Goal: Book appointment/travel/reservation

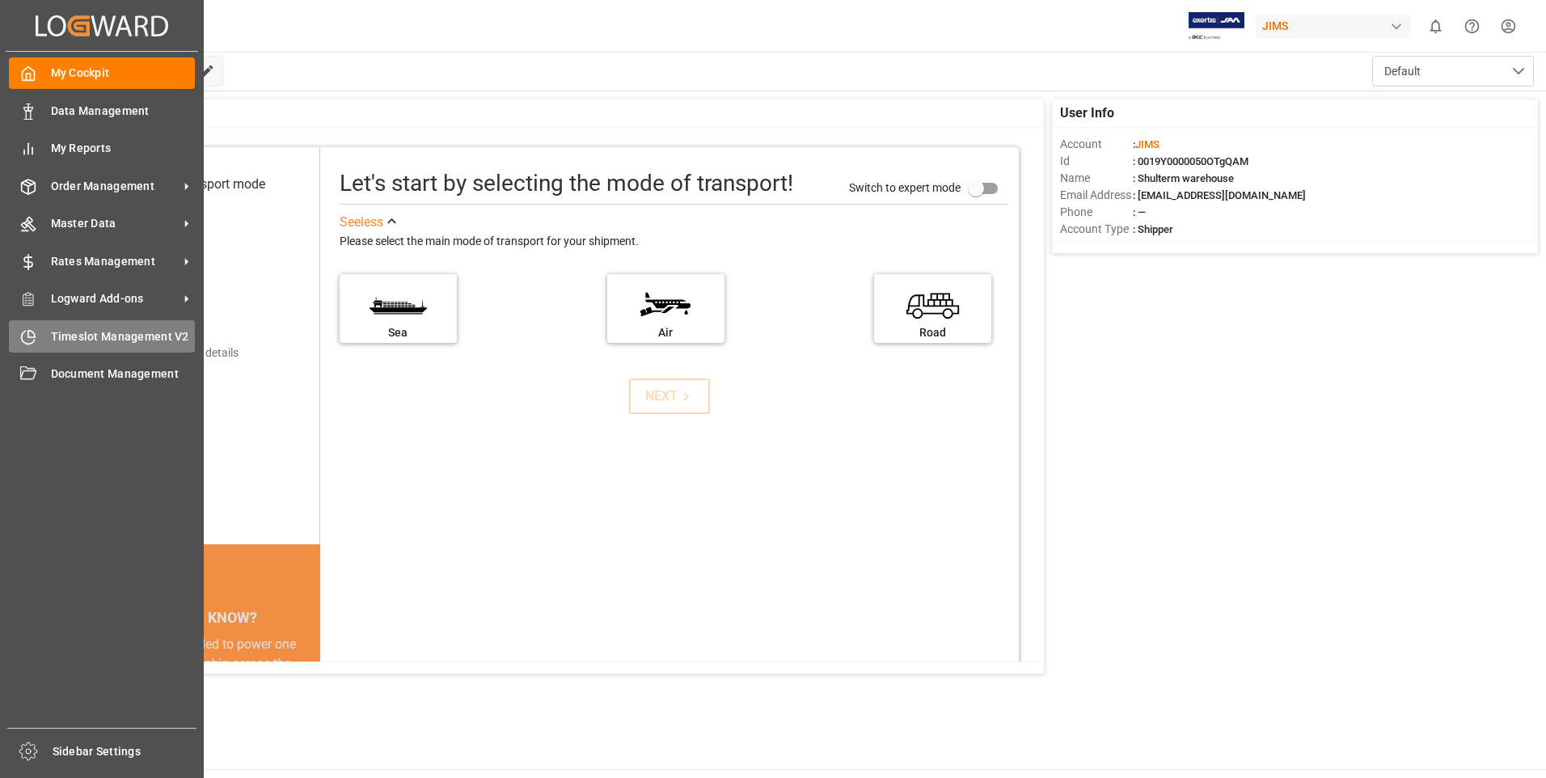
click at [40, 334] on div "Timeslot Management V2 Timeslot Management V2" at bounding box center [102, 336] width 186 height 32
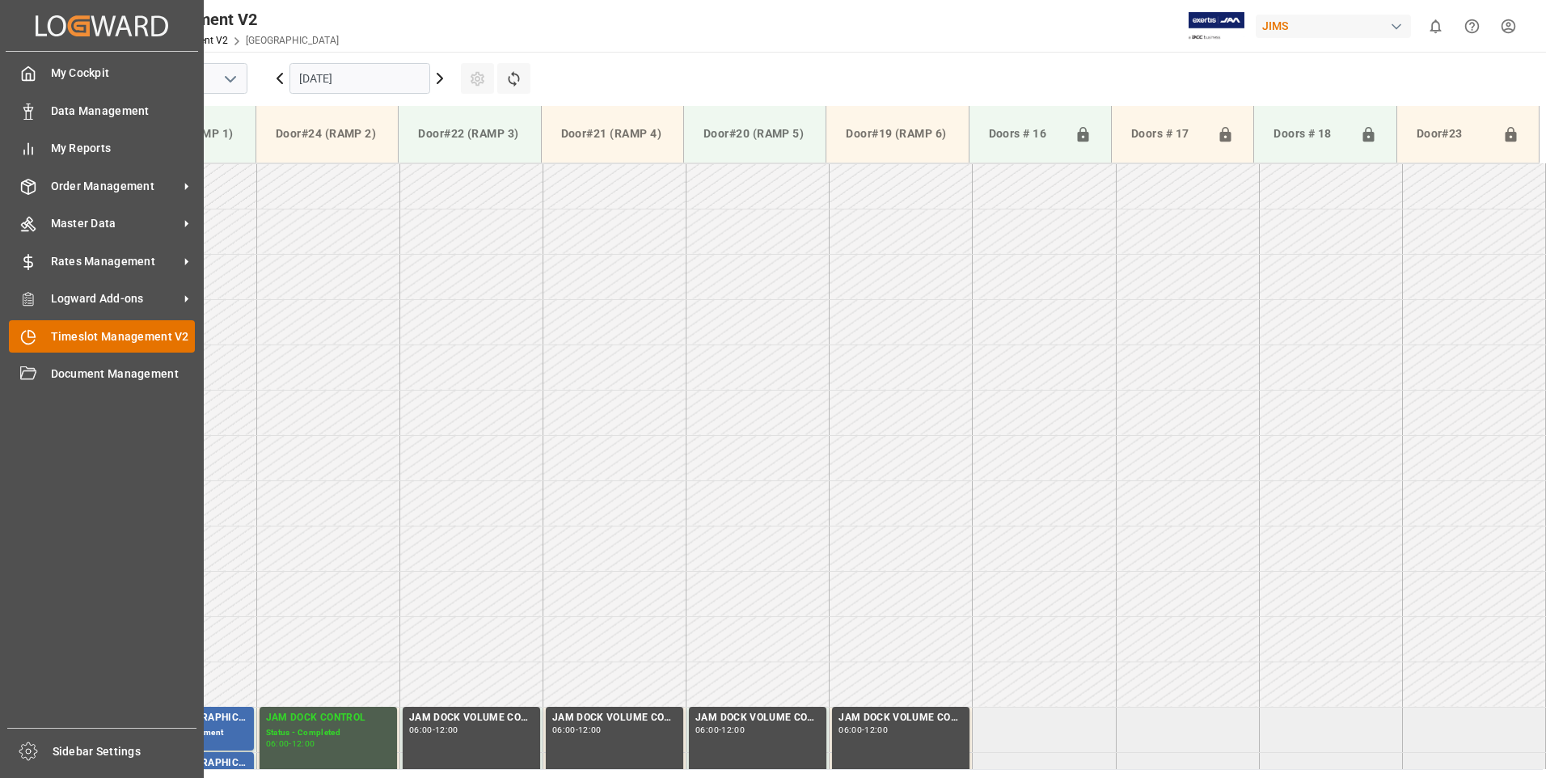
click at [31, 335] on icon at bounding box center [28, 337] width 16 height 16
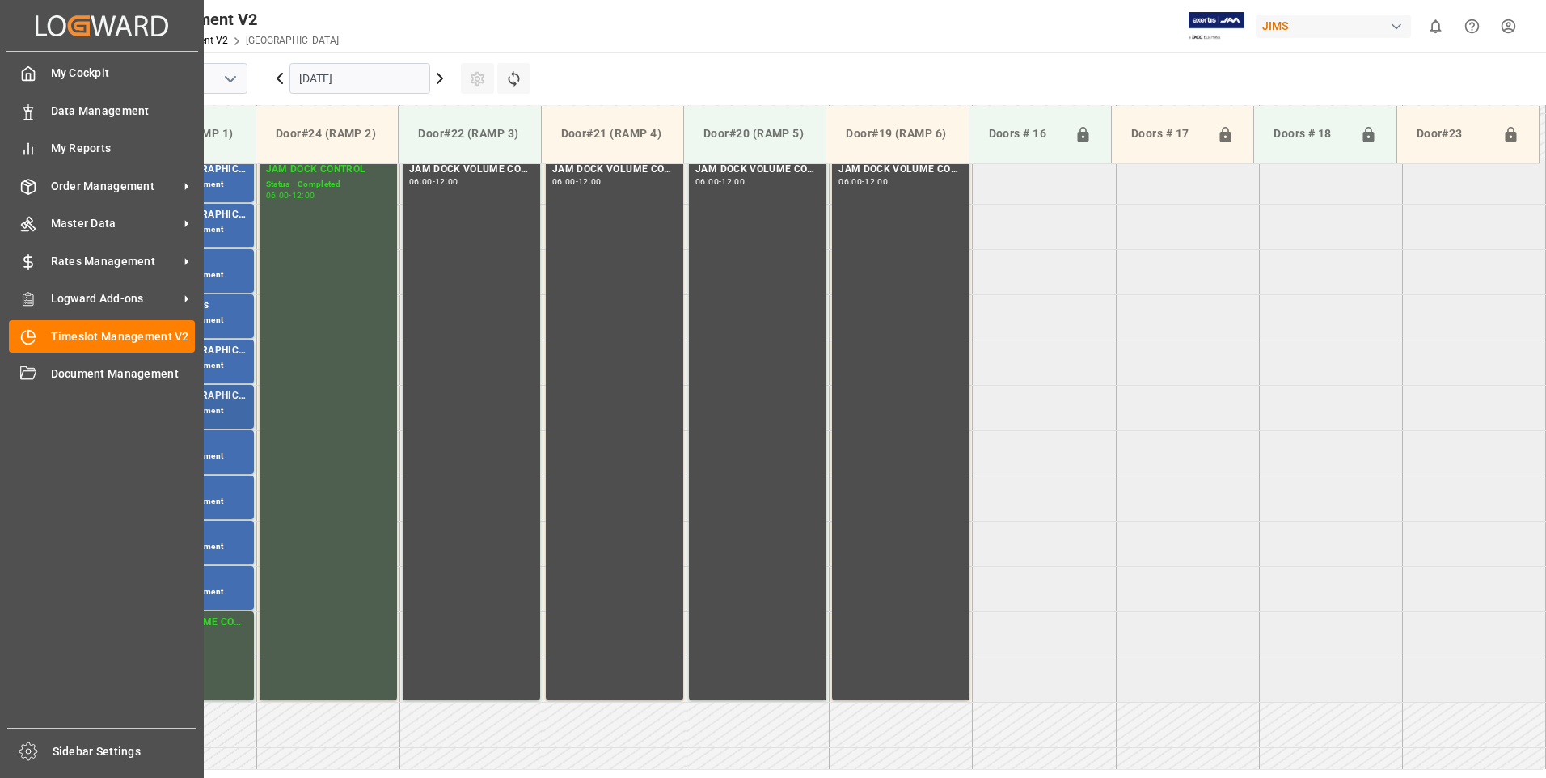
scroll to position [624, 0]
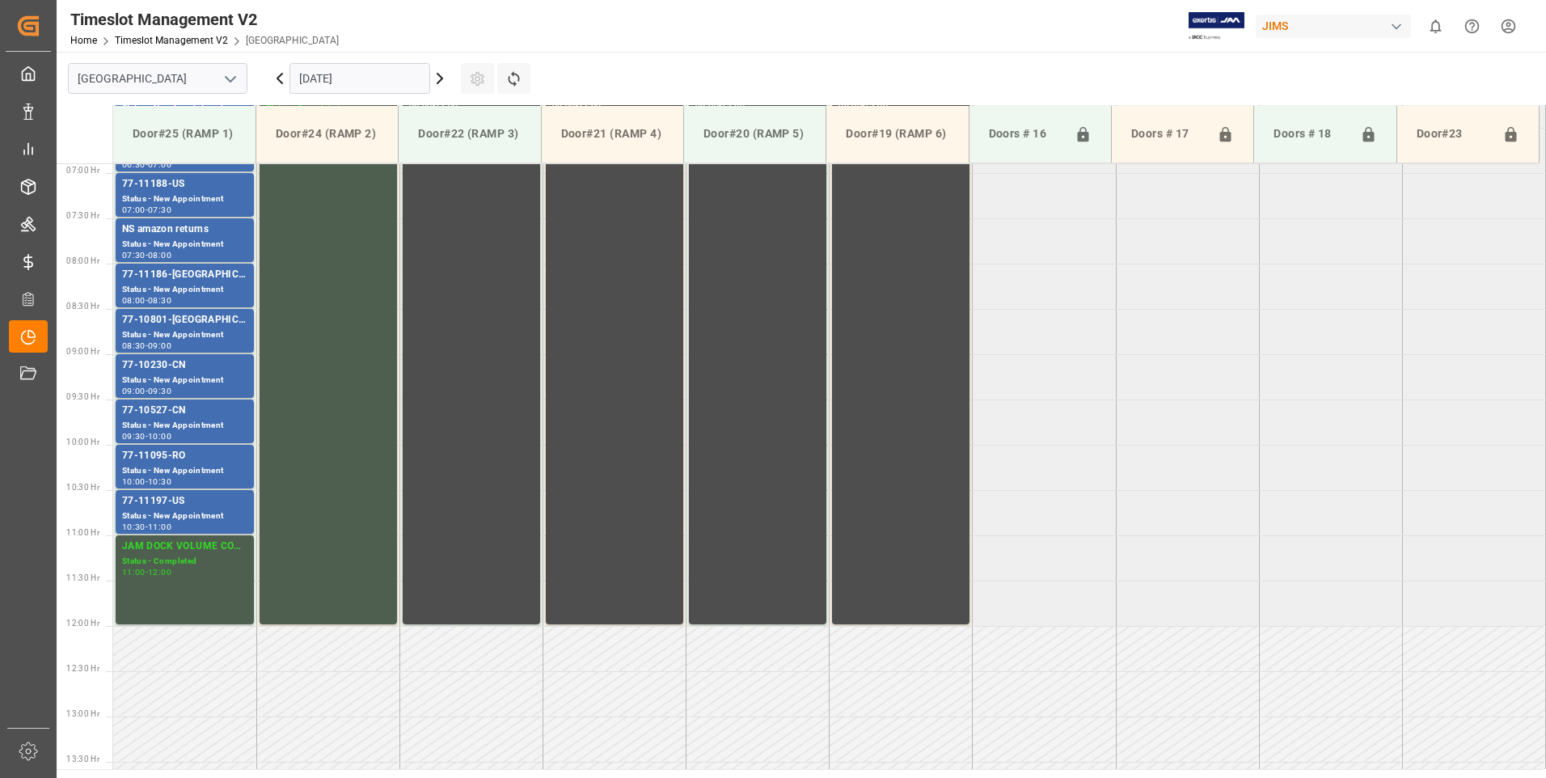
click at [348, 80] on input "[DATE]" at bounding box center [359, 78] width 141 height 31
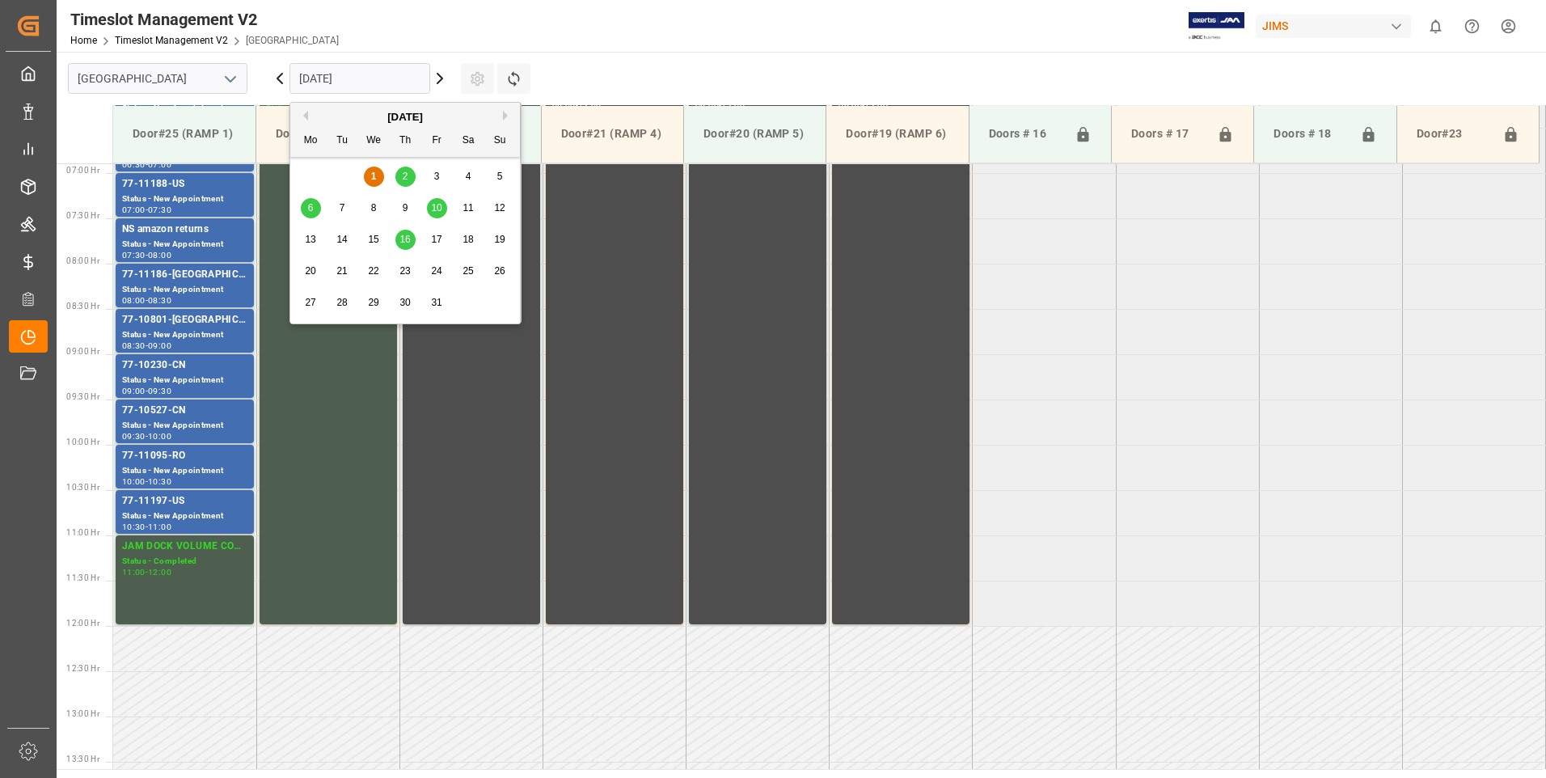
click at [404, 173] on span "2" at bounding box center [406, 176] width 6 height 11
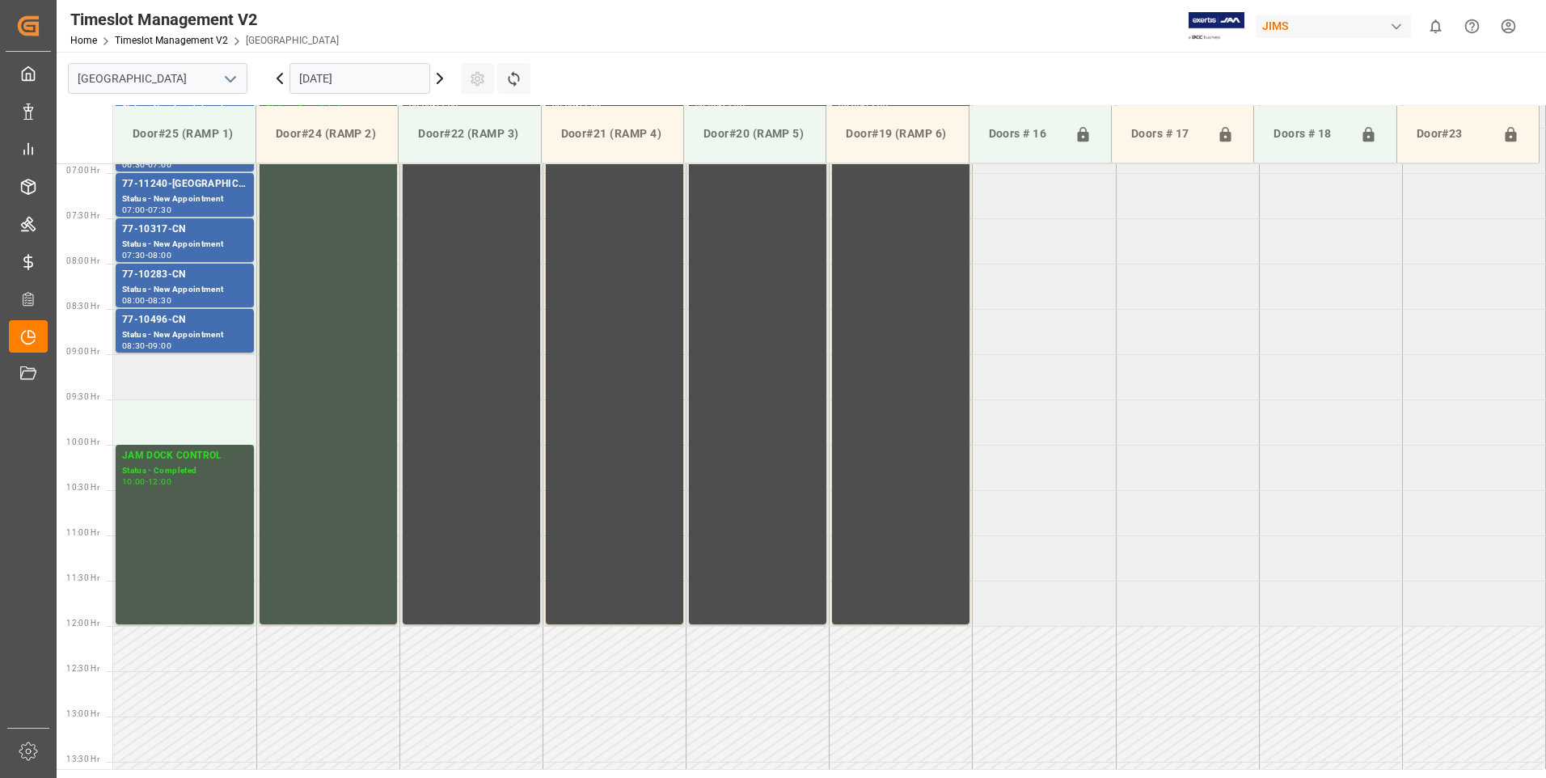
click at [184, 362] on td at bounding box center [184, 376] width 143 height 45
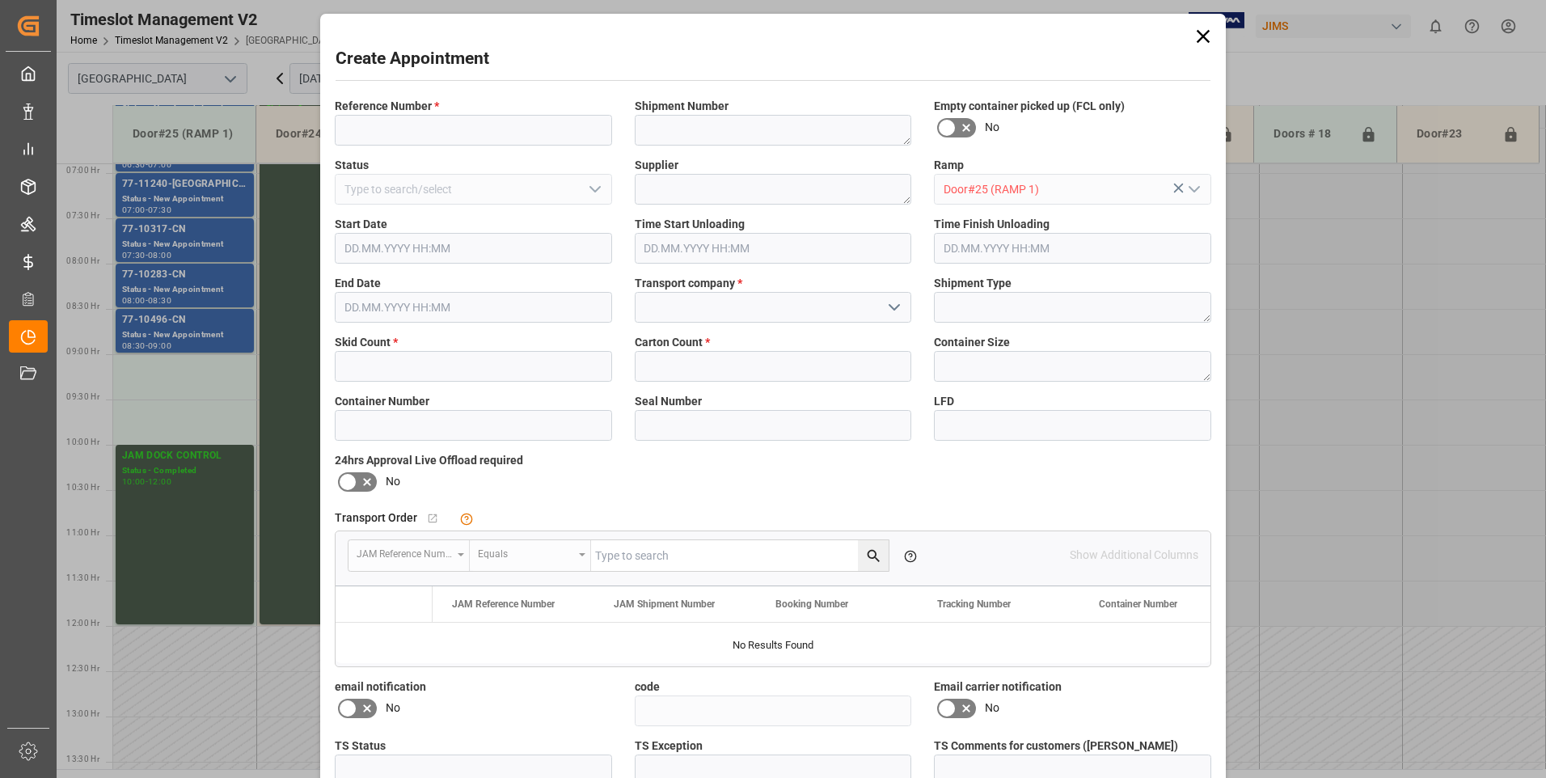
type input "[DATE] 09:00"
type input "[DATE] 09:30"
click at [387, 134] on input at bounding box center [473, 130] width 277 height 31
type input "77-10373-cn"
click at [397, 373] on input "text" at bounding box center [473, 366] width 277 height 31
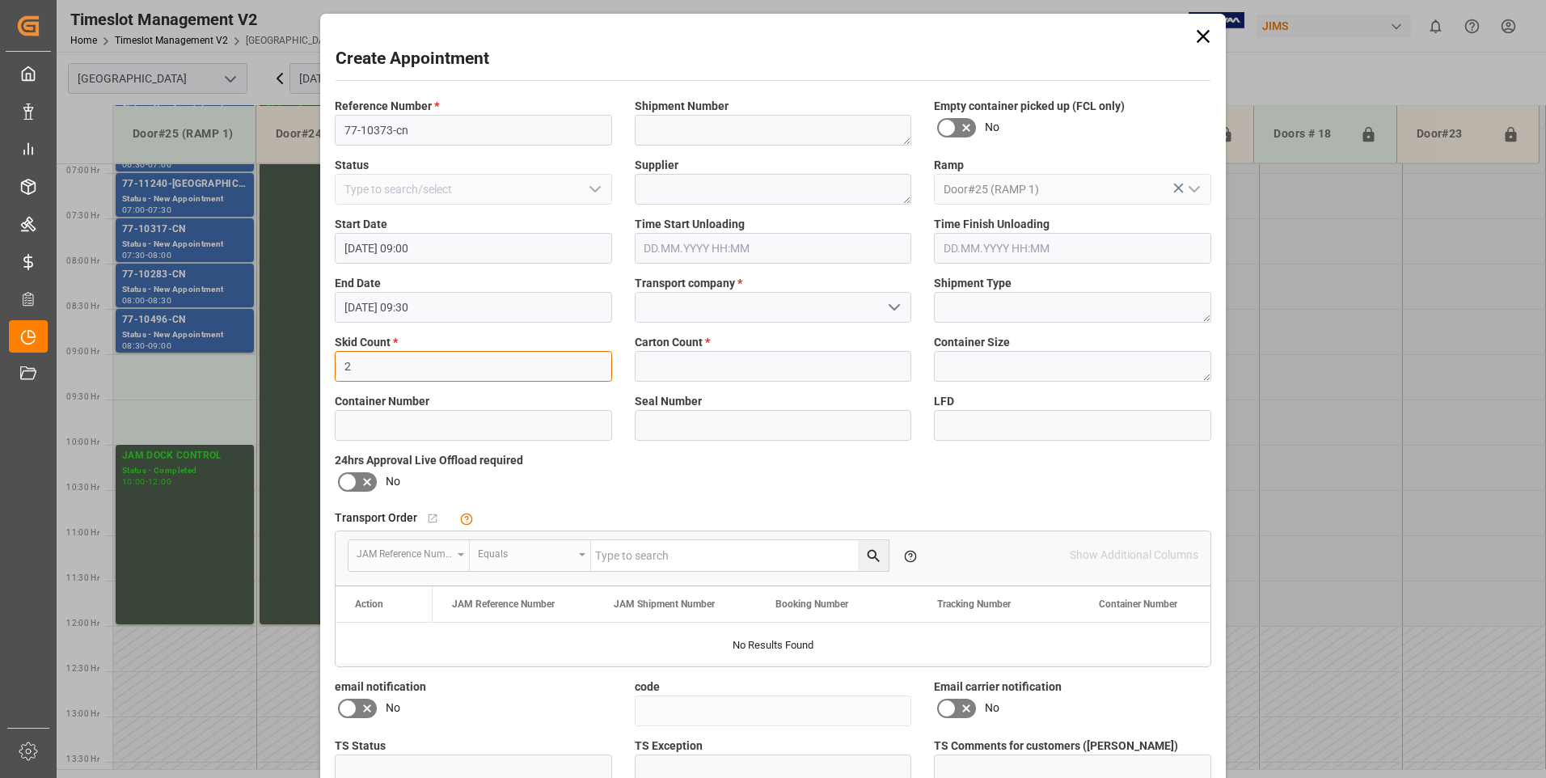
type input "2"
click at [656, 360] on input "text" at bounding box center [773, 366] width 277 height 31
type input "125"
click at [697, 303] on input at bounding box center [773, 307] width 277 height 31
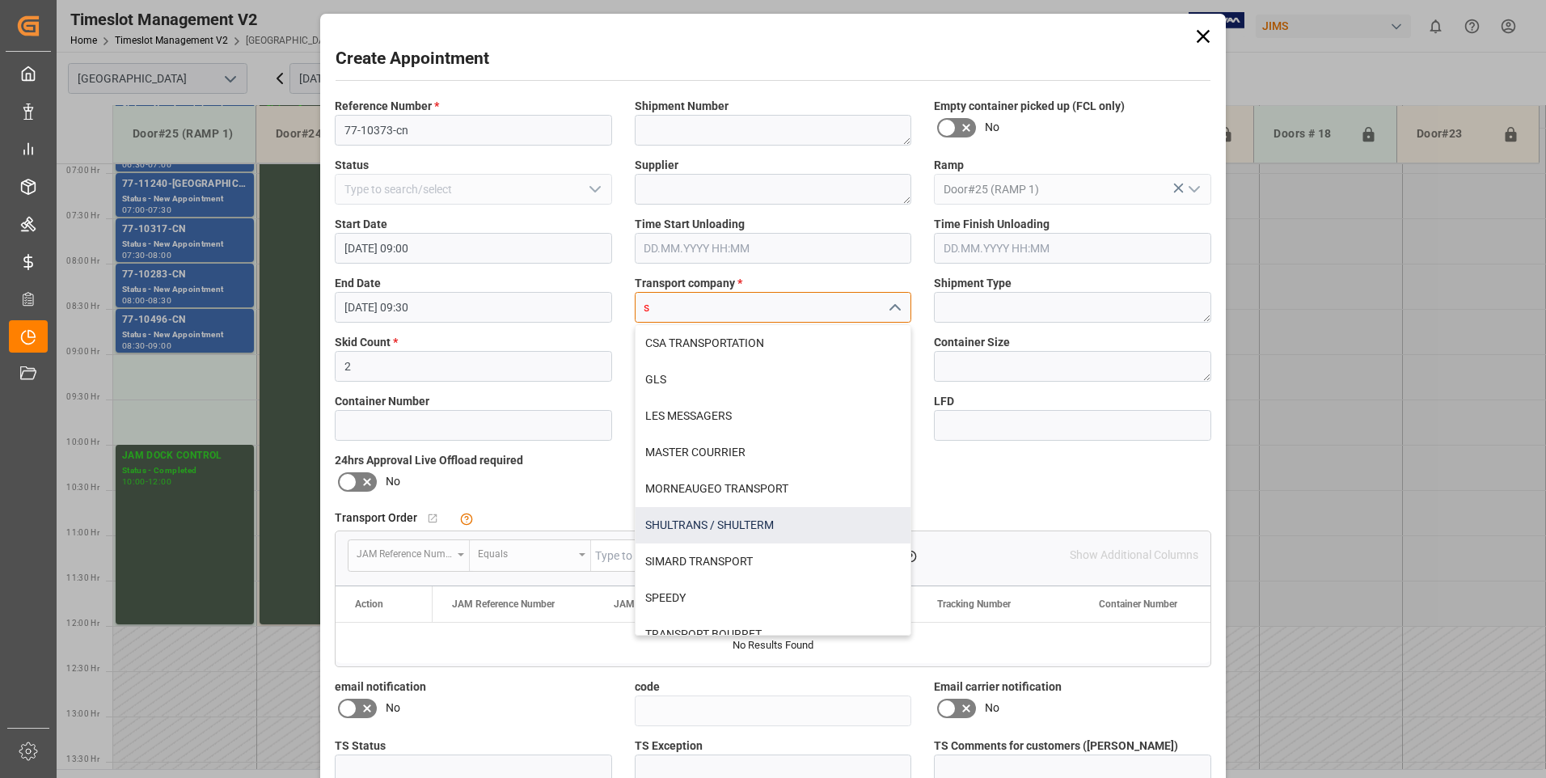
click at [684, 523] on div "SHULTRANS / SHULTERM" at bounding box center [773, 525] width 276 height 36
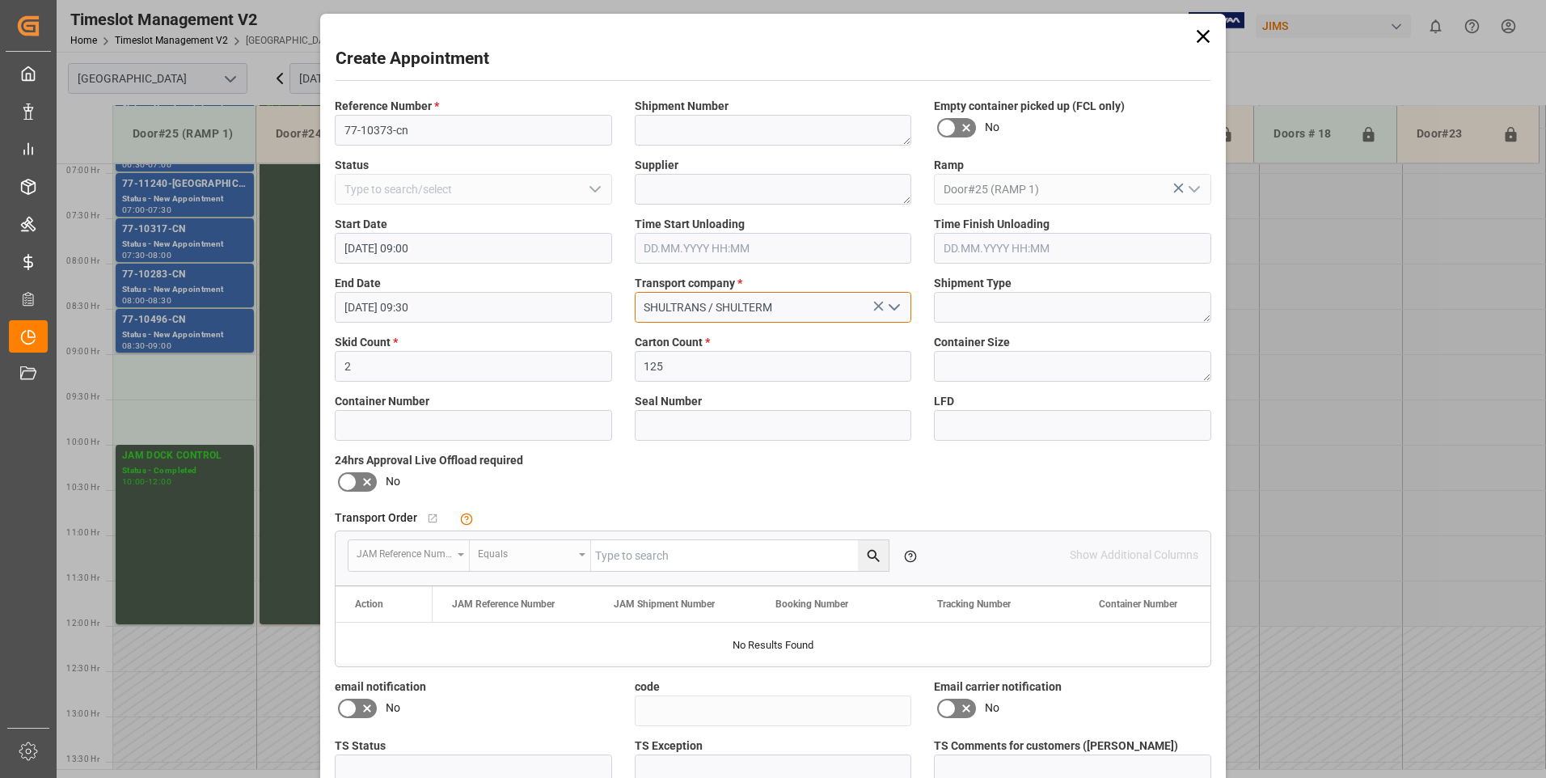
type input "SHULTRANS / SHULTERM"
click at [352, 484] on icon at bounding box center [347, 481] width 19 height 19
click at [0, 0] on input "checkbox" at bounding box center [0, 0] width 0 height 0
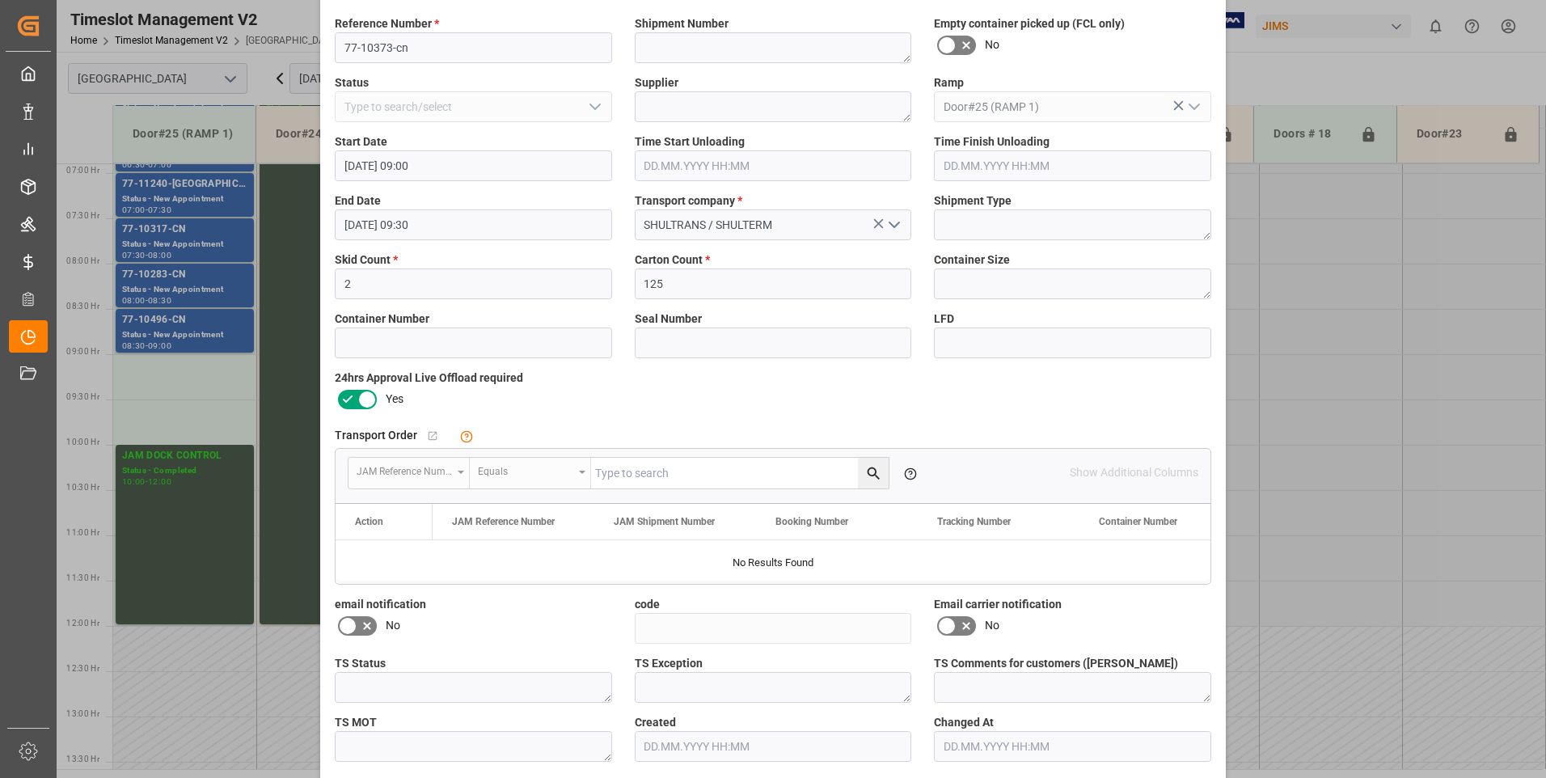
scroll to position [149, 0]
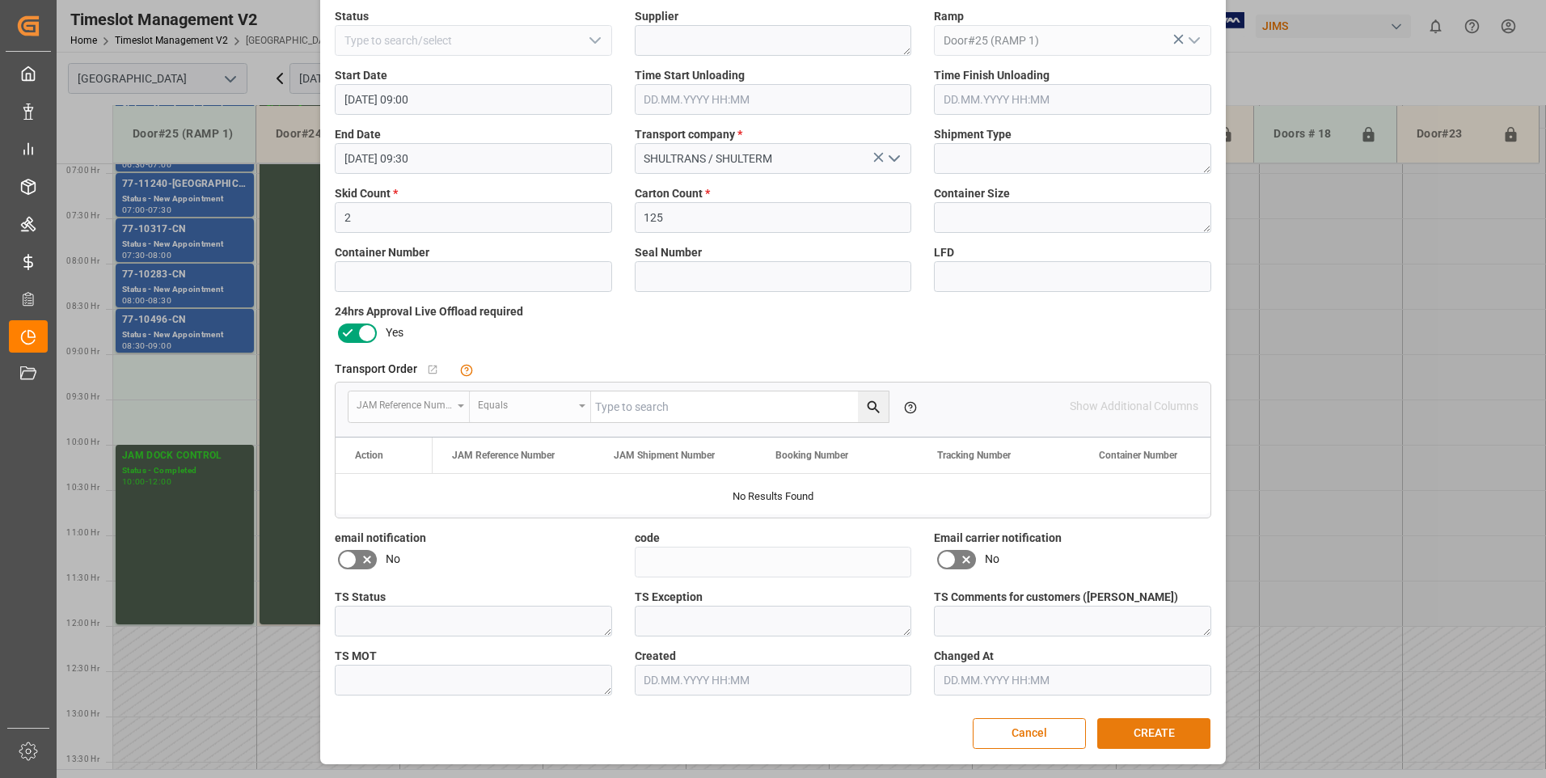
click at [1152, 736] on button "CREATE" at bounding box center [1153, 733] width 113 height 31
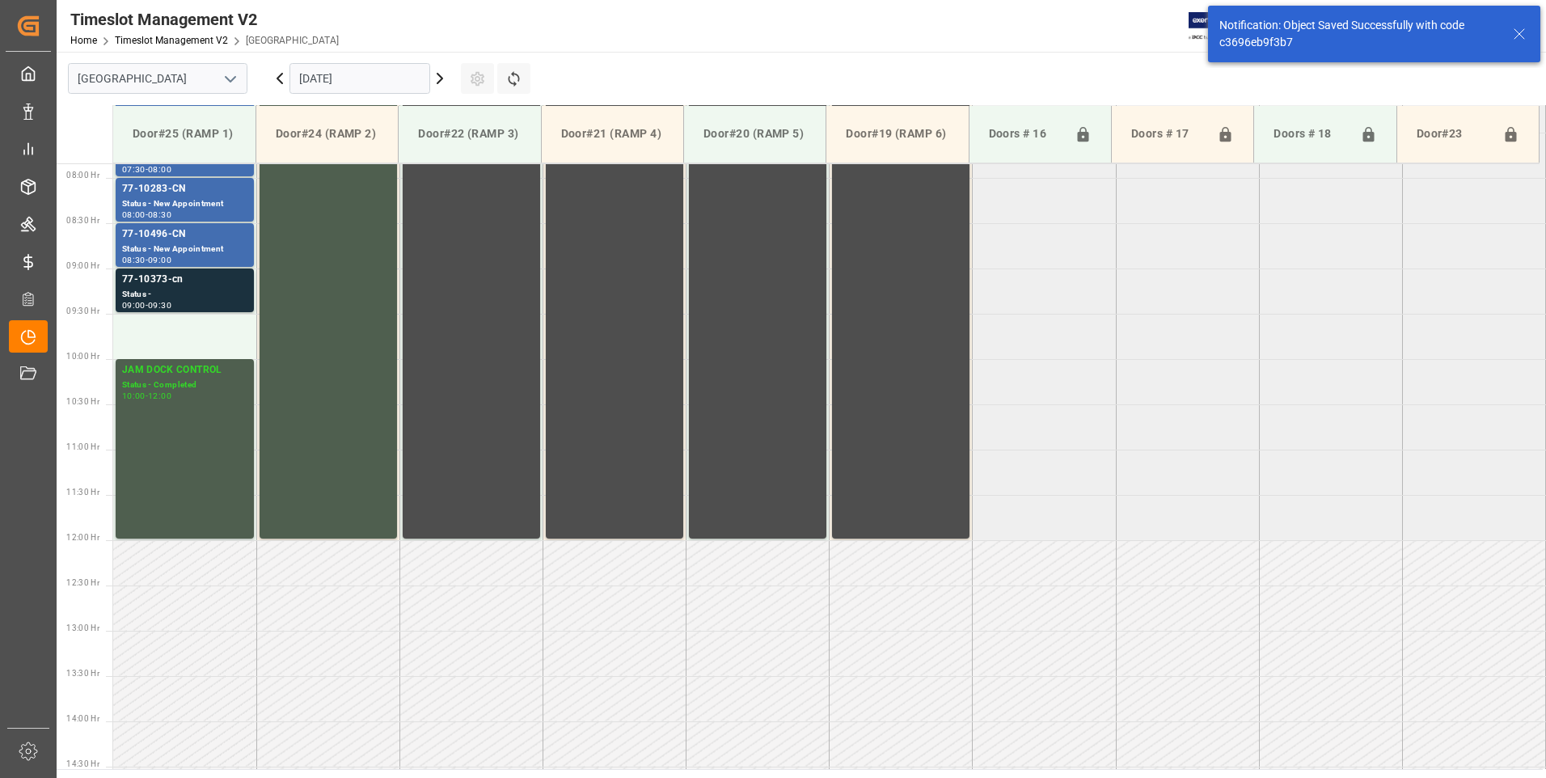
scroll to position [715, 0]
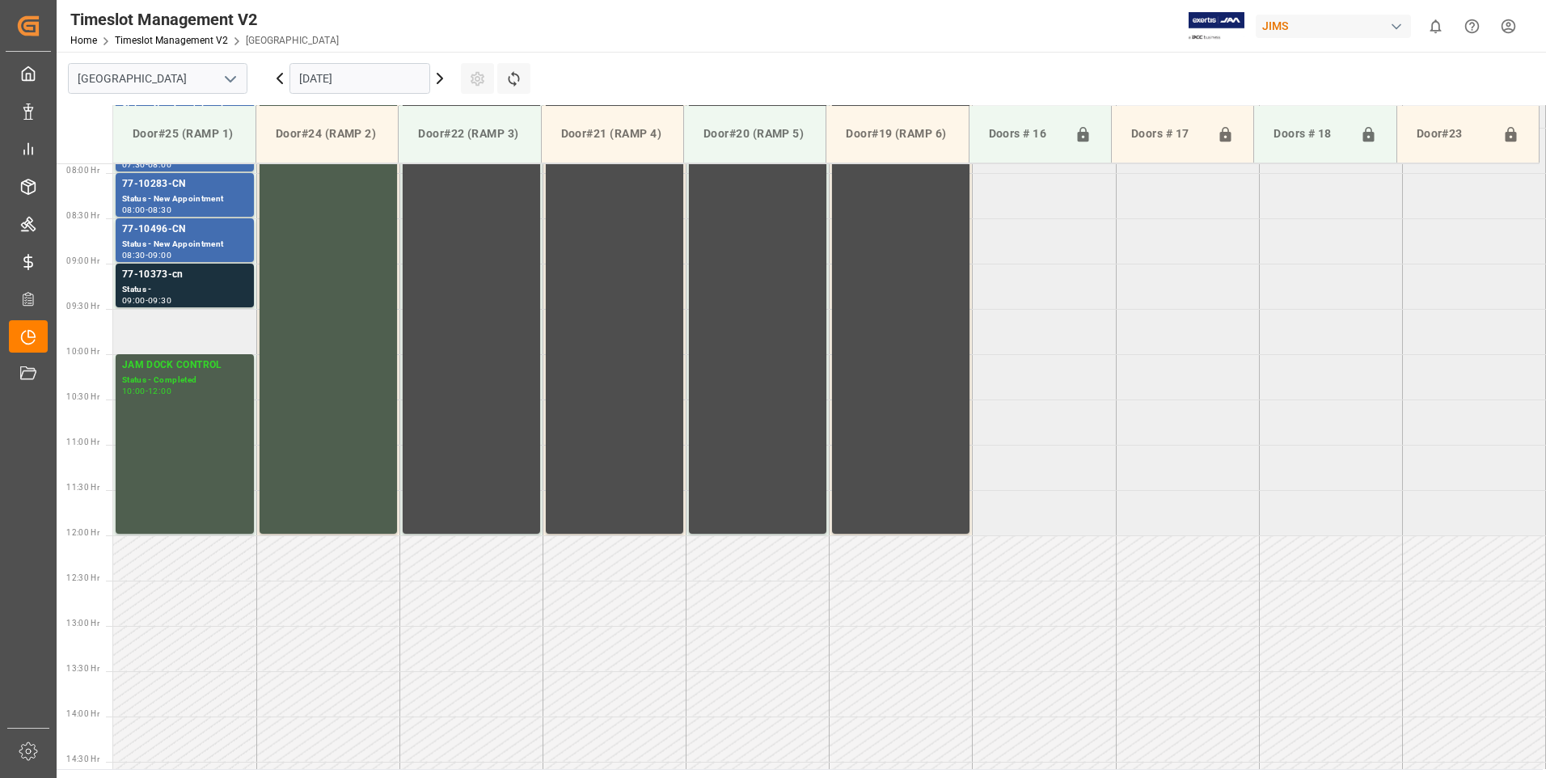
click at [205, 335] on td at bounding box center [184, 331] width 143 height 45
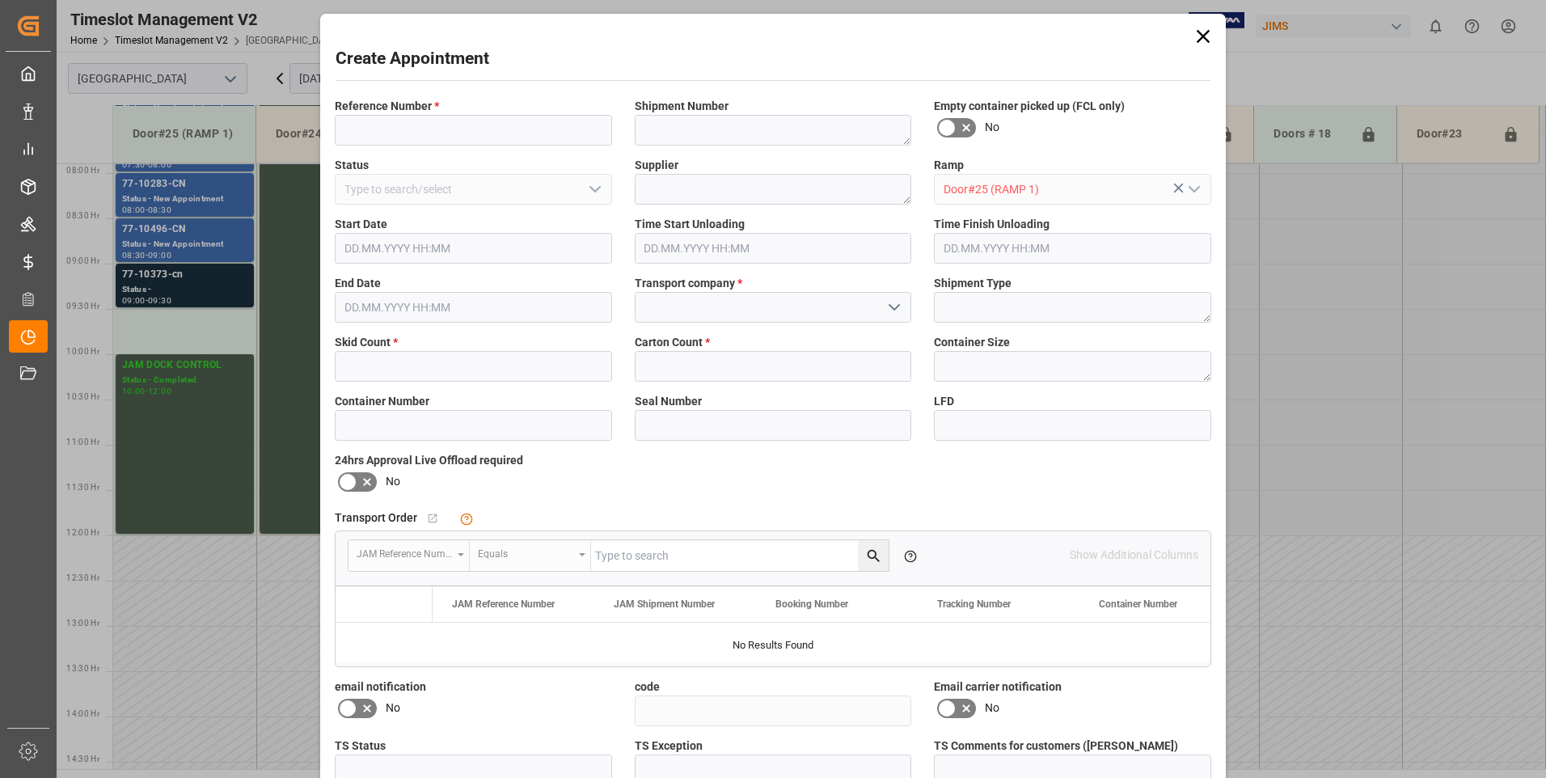
type input "[DATE] 09:30"
type input "[DATE] 10:00"
click at [205, 335] on div "Create Appointment Reference Number * Shipment Number Empty container picked up…" at bounding box center [773, 389] width 1546 height 778
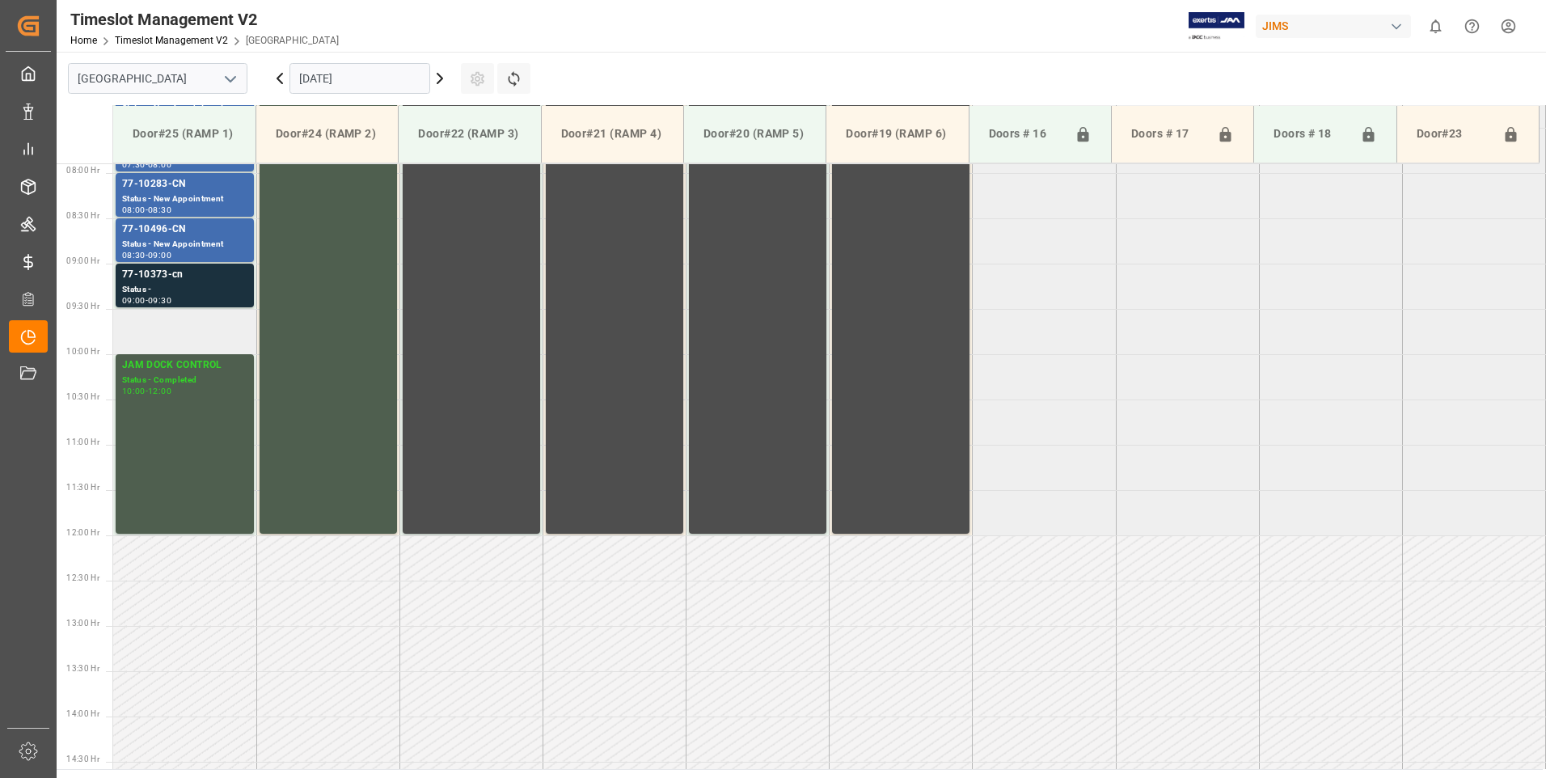
click at [195, 320] on td at bounding box center [184, 331] width 143 height 45
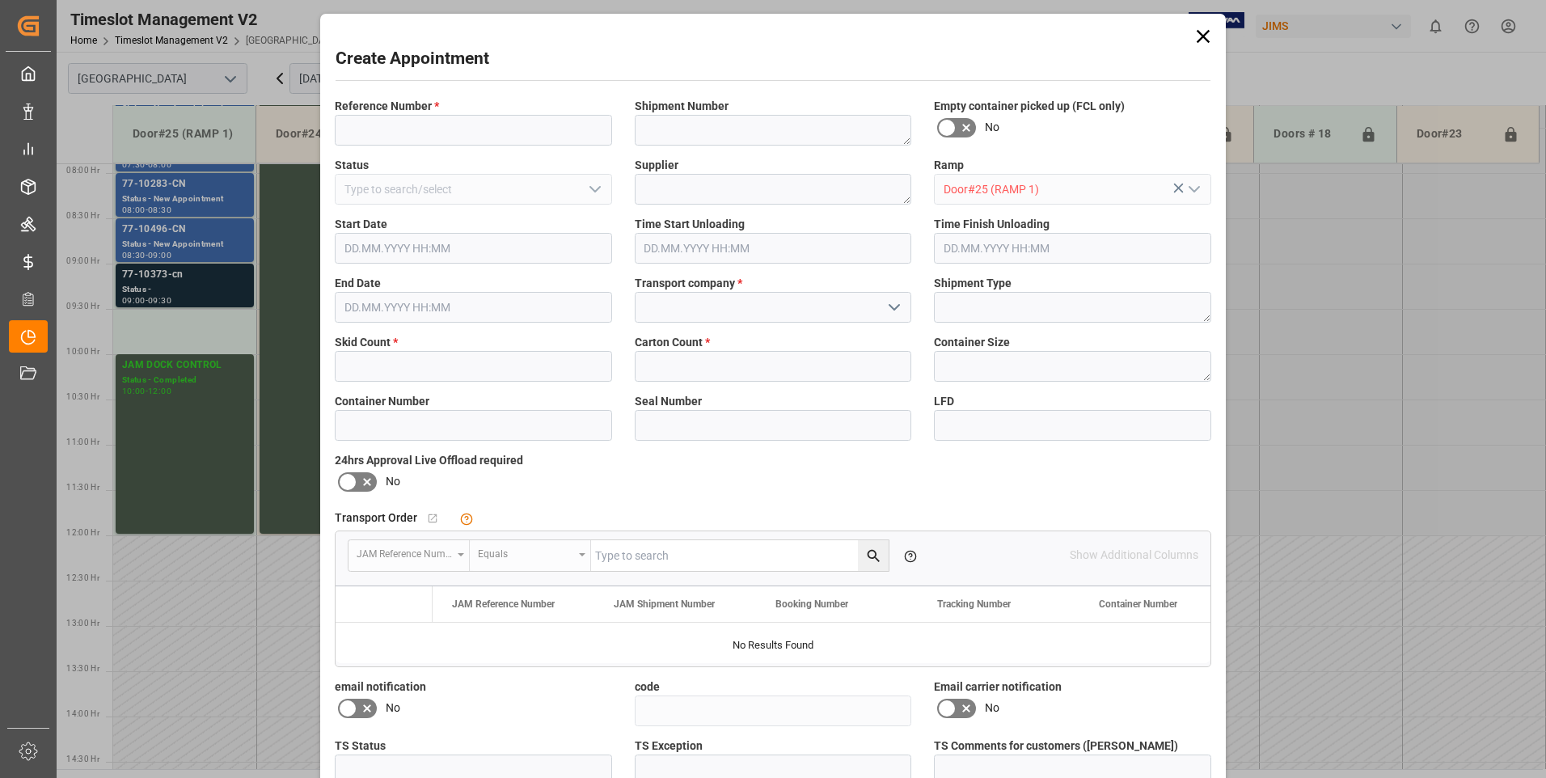
type input "[DATE] 09:30"
type input "[DATE] 10:00"
click at [363, 130] on input at bounding box center [473, 130] width 277 height 31
type input "77-10469-cn"
click at [420, 373] on input "text" at bounding box center [473, 366] width 277 height 31
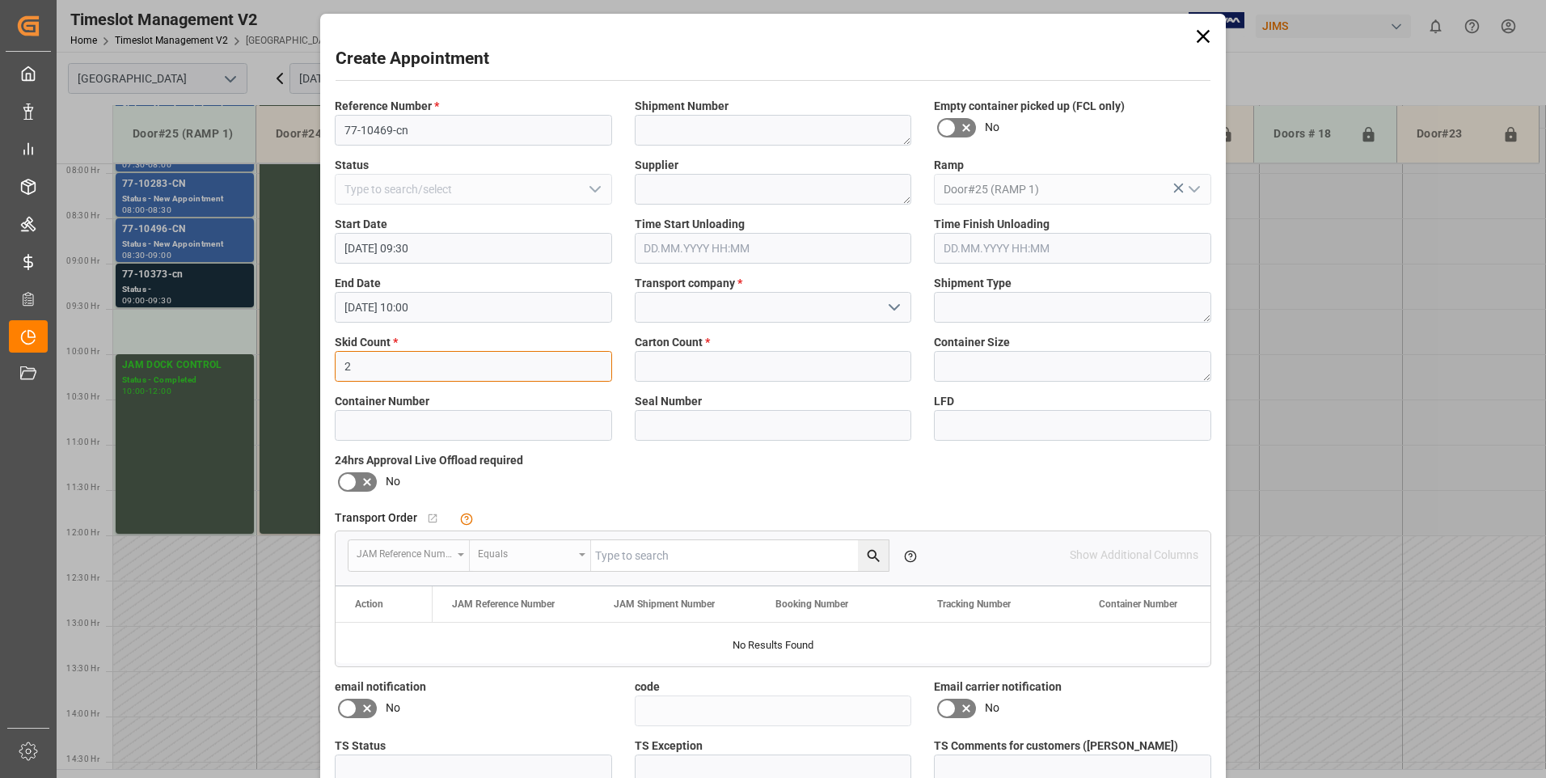
type input "2"
click at [653, 366] on input "text" at bounding box center [773, 366] width 277 height 31
type input "19"
click at [671, 297] on input at bounding box center [773, 307] width 277 height 31
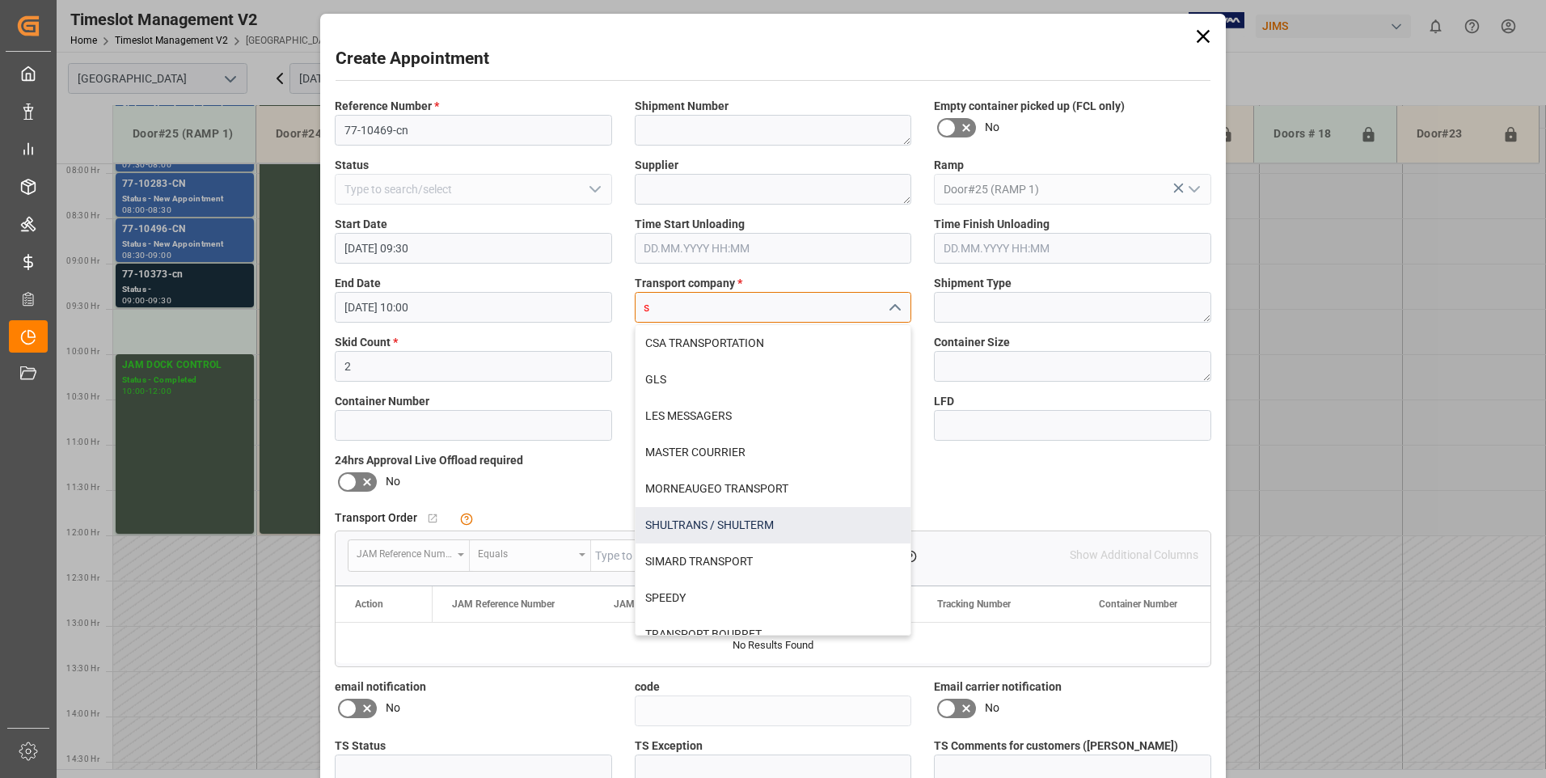
click at [701, 529] on div "SHULTRANS / SHULTERM" at bounding box center [773, 525] width 276 height 36
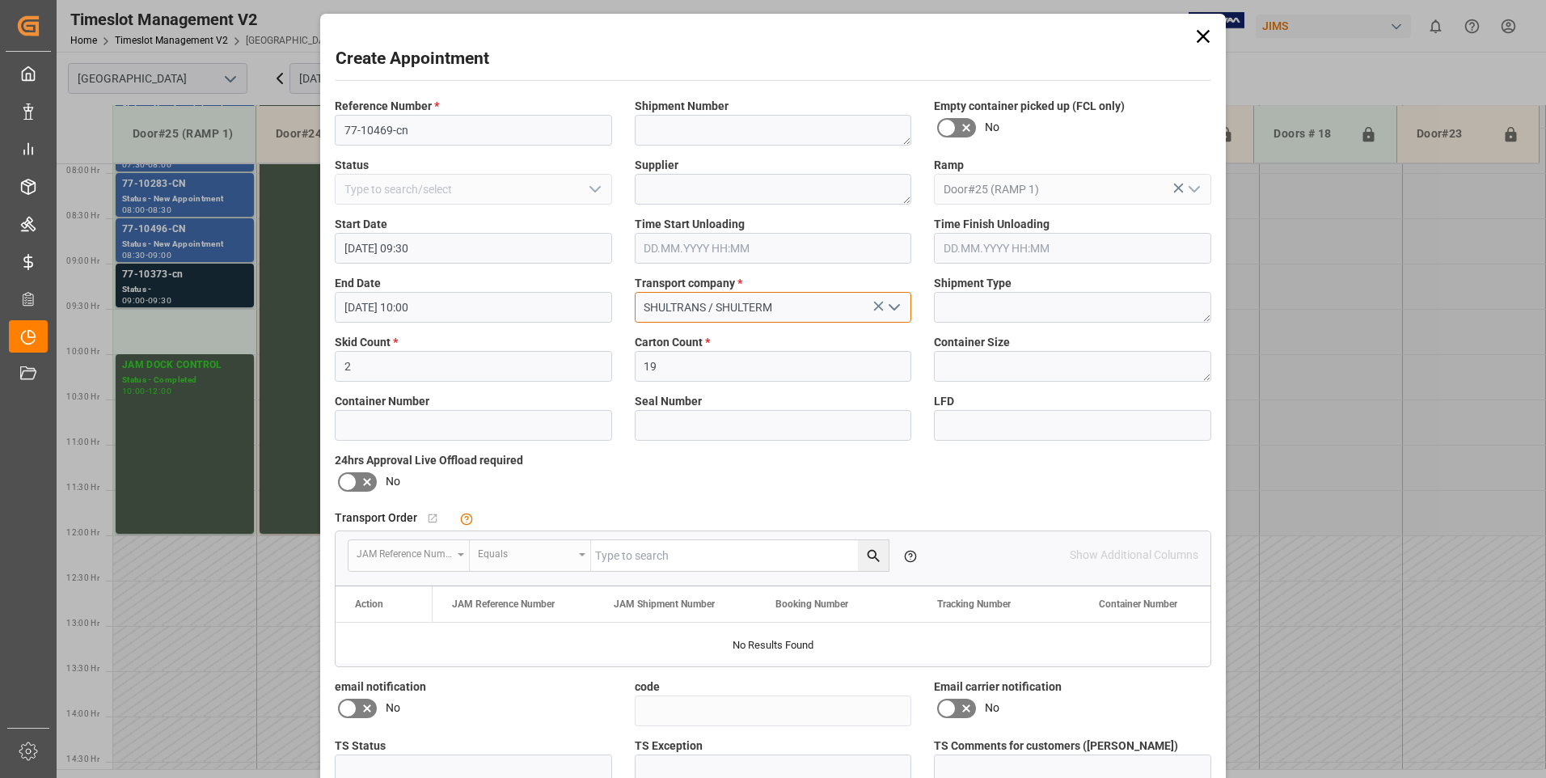
type input "SHULTRANS / SHULTERM"
click at [352, 479] on icon at bounding box center [347, 481] width 19 height 19
click at [0, 0] on input "checkbox" at bounding box center [0, 0] width 0 height 0
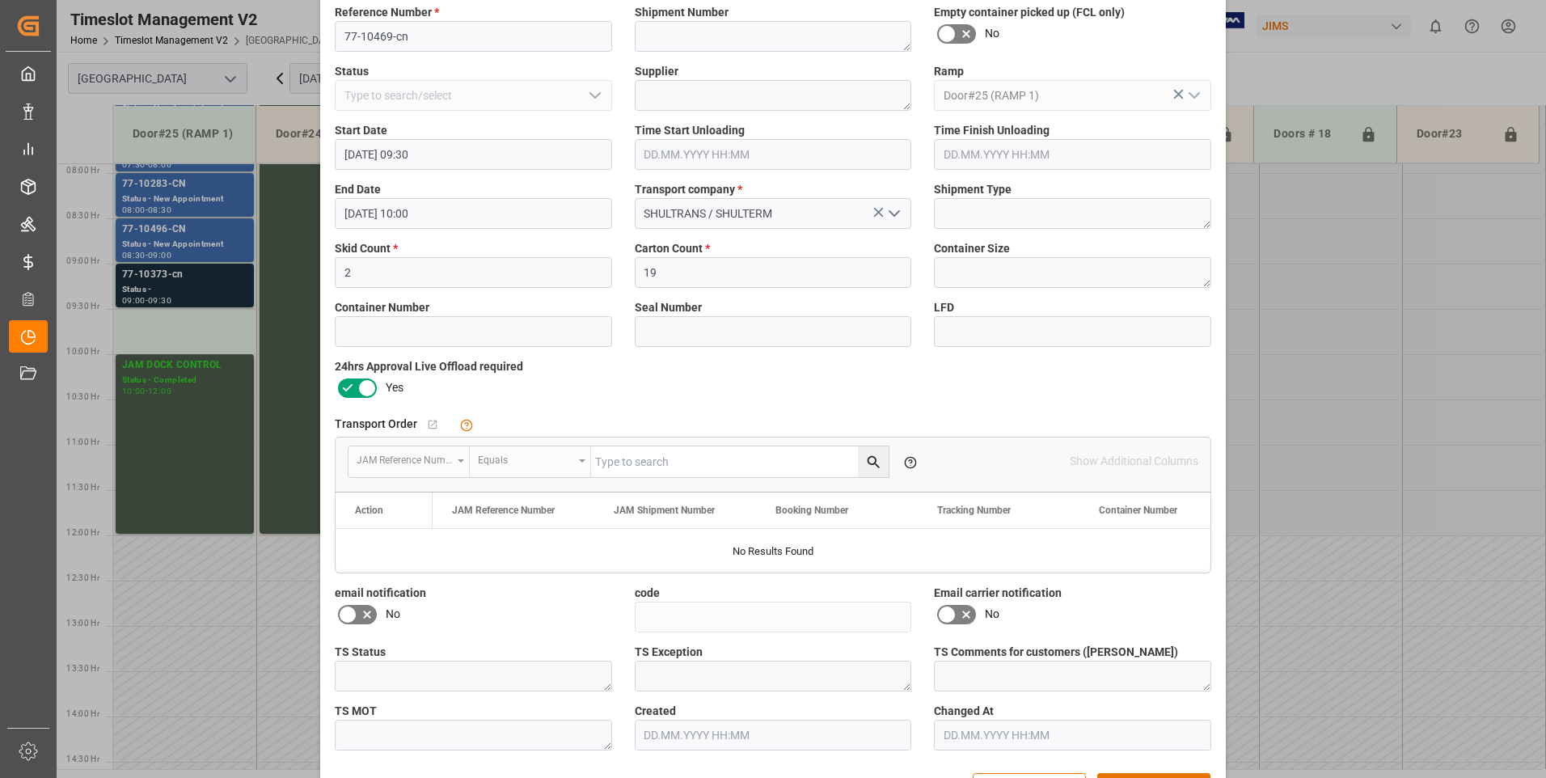
scroll to position [149, 0]
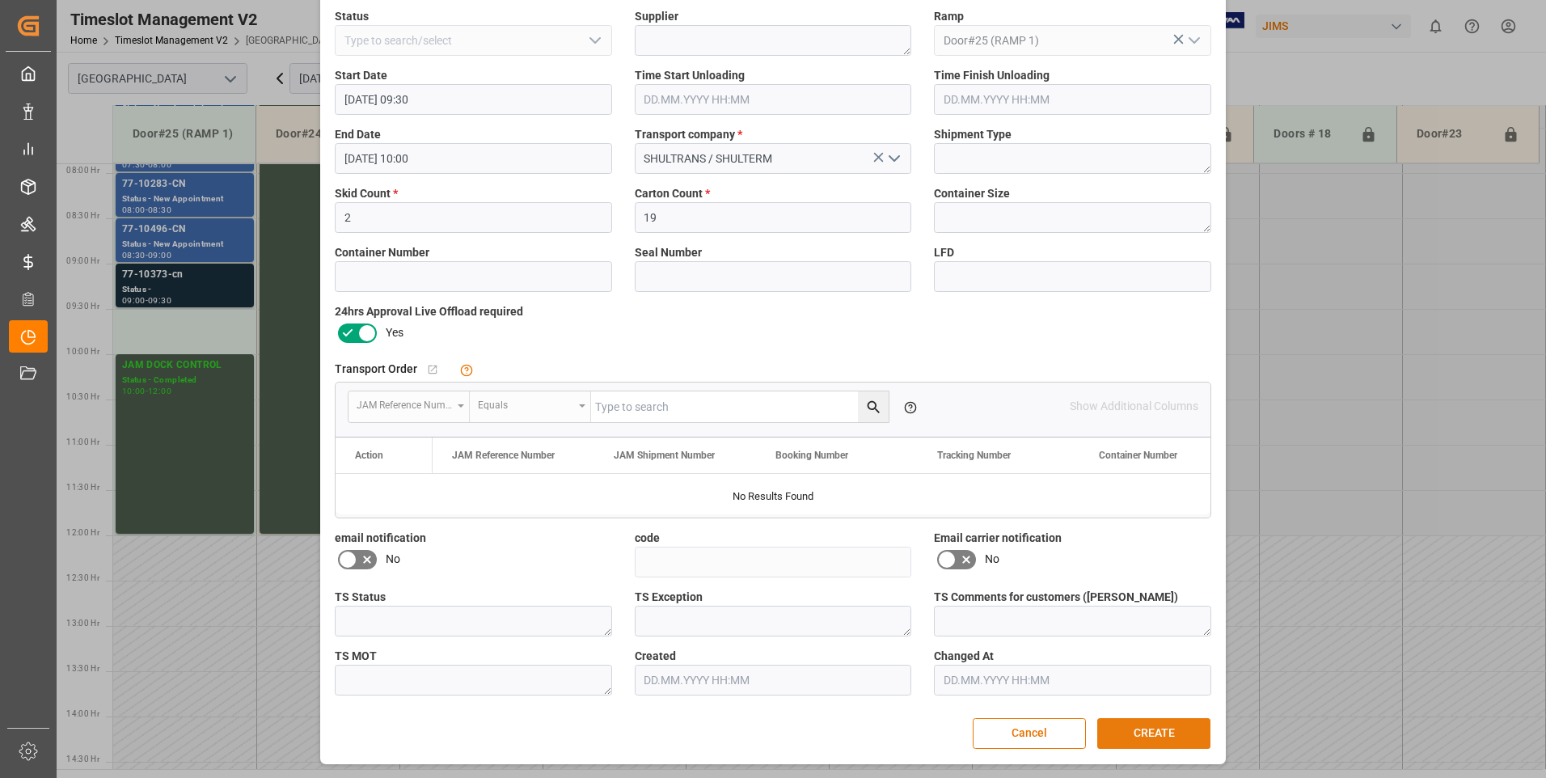
click at [1146, 734] on button "CREATE" at bounding box center [1153, 733] width 113 height 31
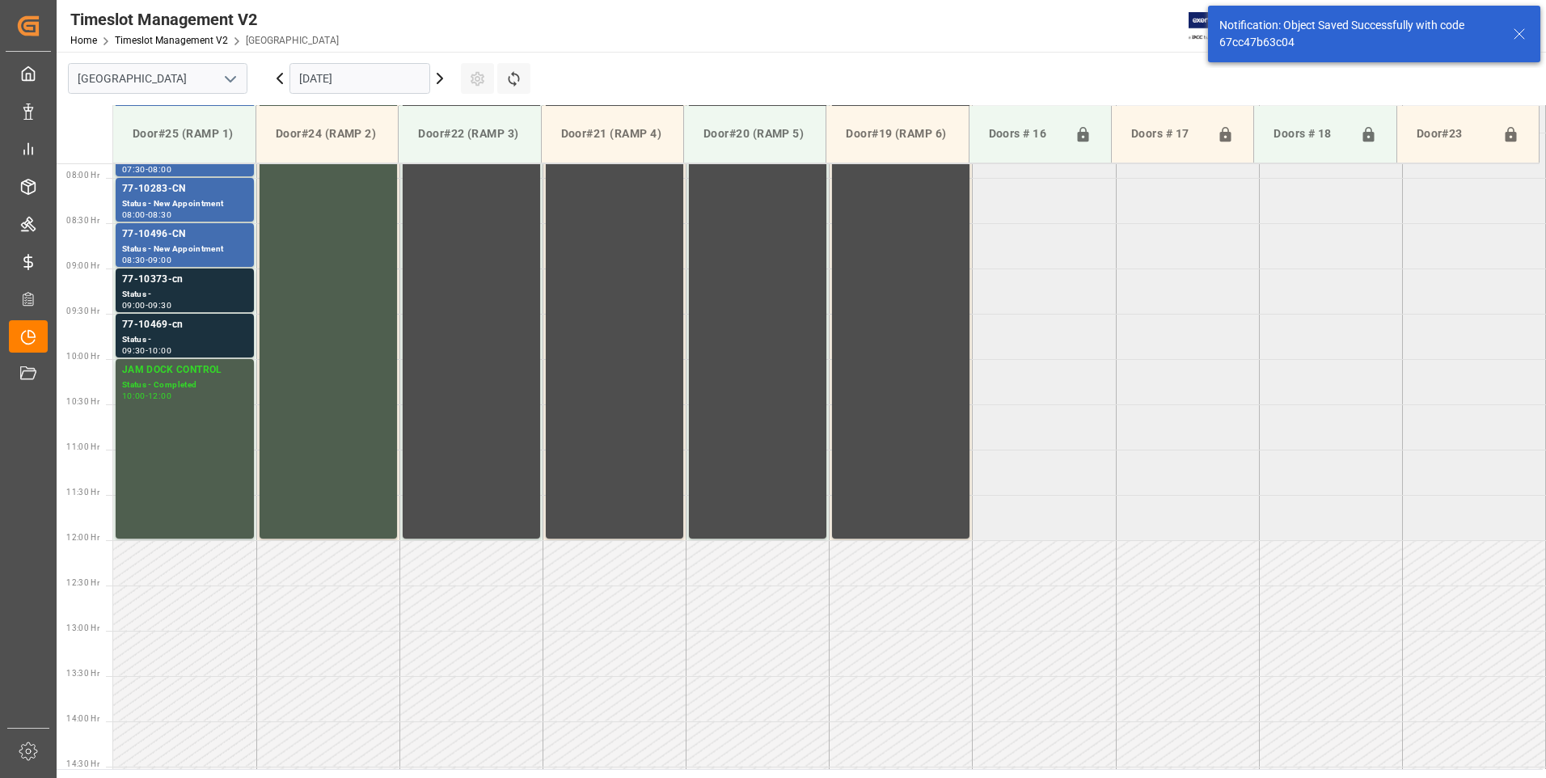
scroll to position [715, 0]
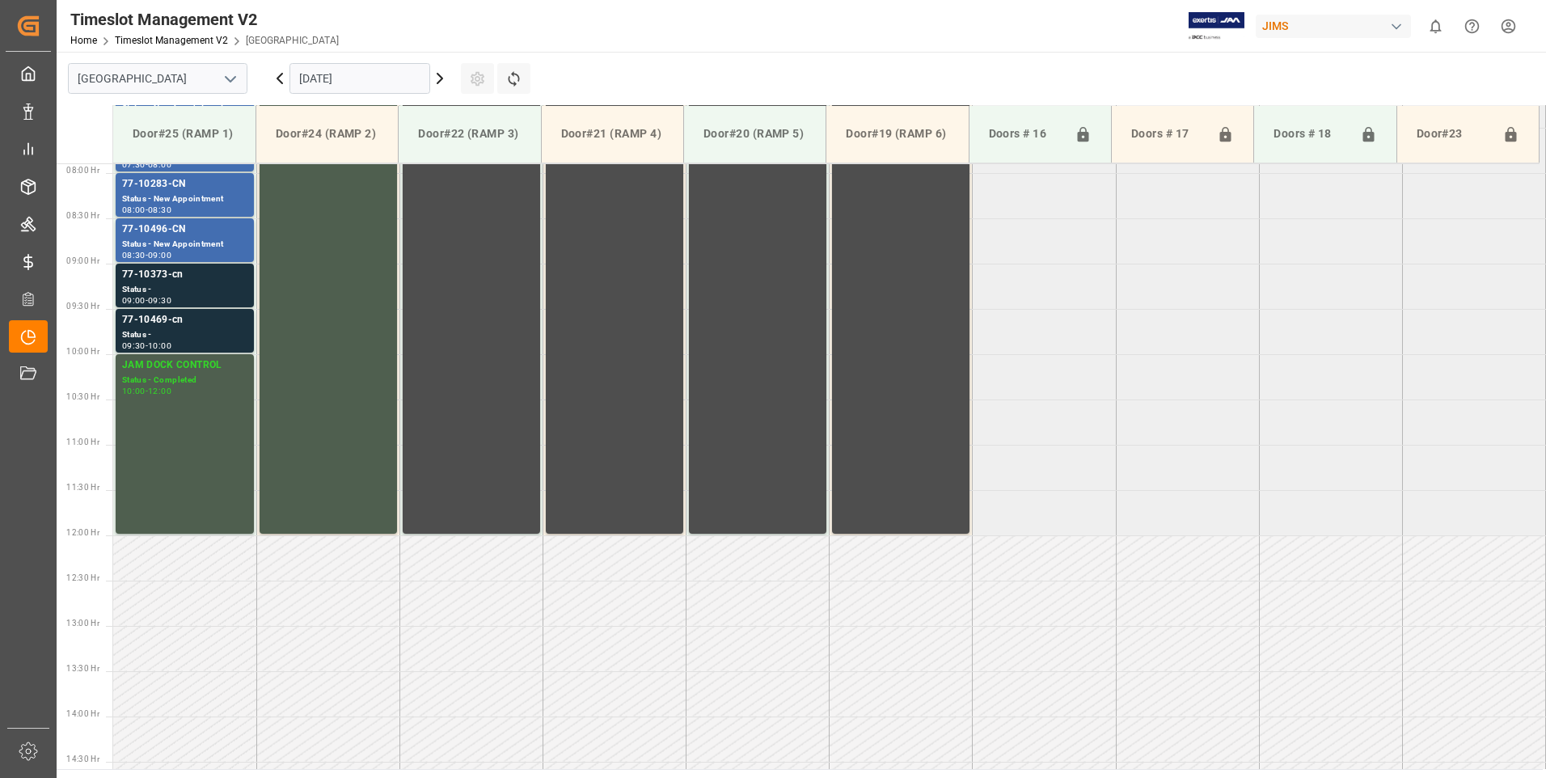
click at [385, 78] on input "[DATE]" at bounding box center [359, 78] width 141 height 31
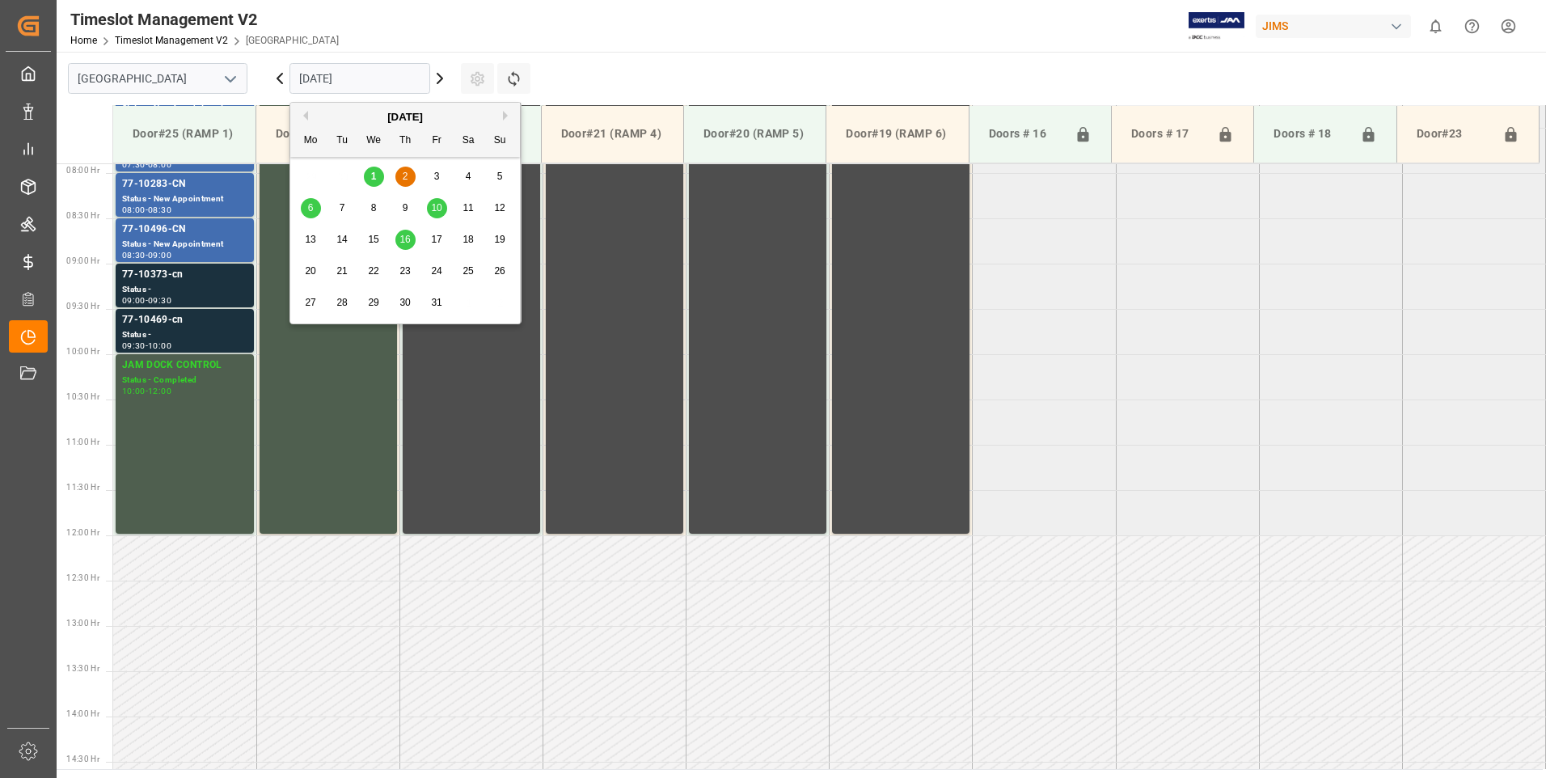
click at [439, 171] on span "3" at bounding box center [437, 176] width 6 height 11
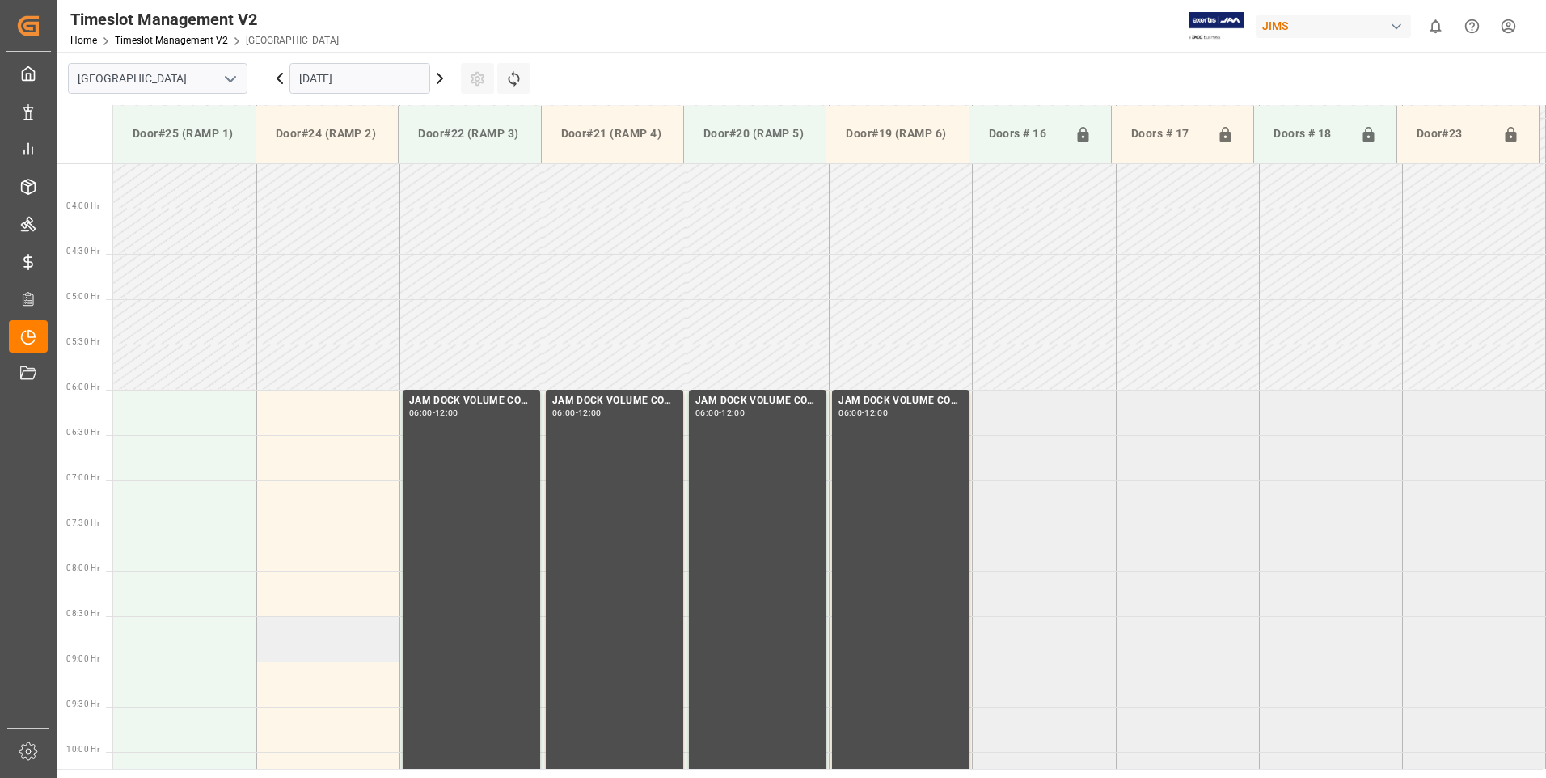
scroll to position [624, 0]
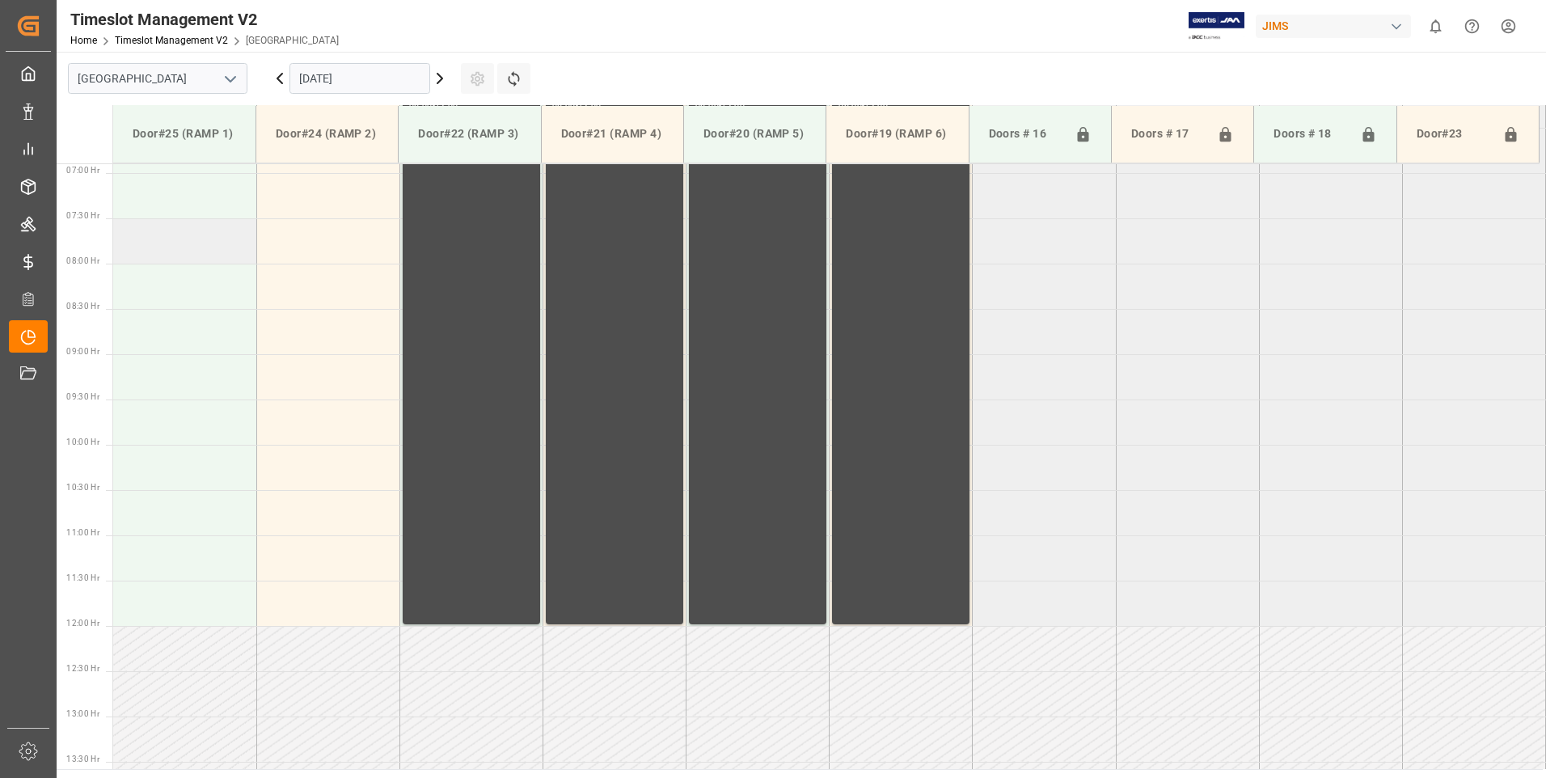
click at [174, 257] on td at bounding box center [184, 240] width 143 height 45
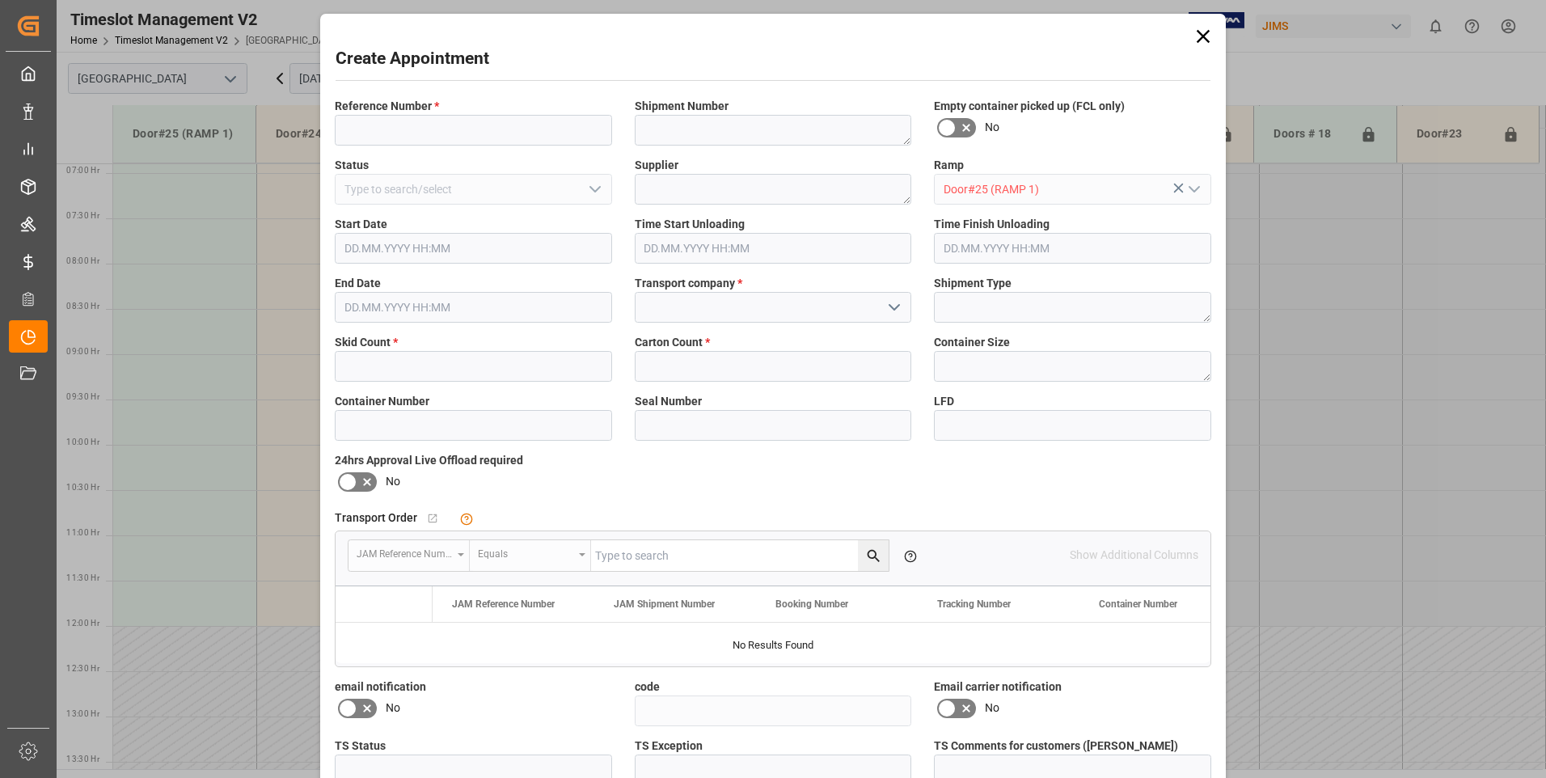
type input "[DATE] 07:30"
type input "[DATE] 08:00"
click at [364, 132] on input at bounding box center [473, 130] width 277 height 31
type input "77-10361-cn"
click at [410, 366] on input "text" at bounding box center [473, 366] width 277 height 31
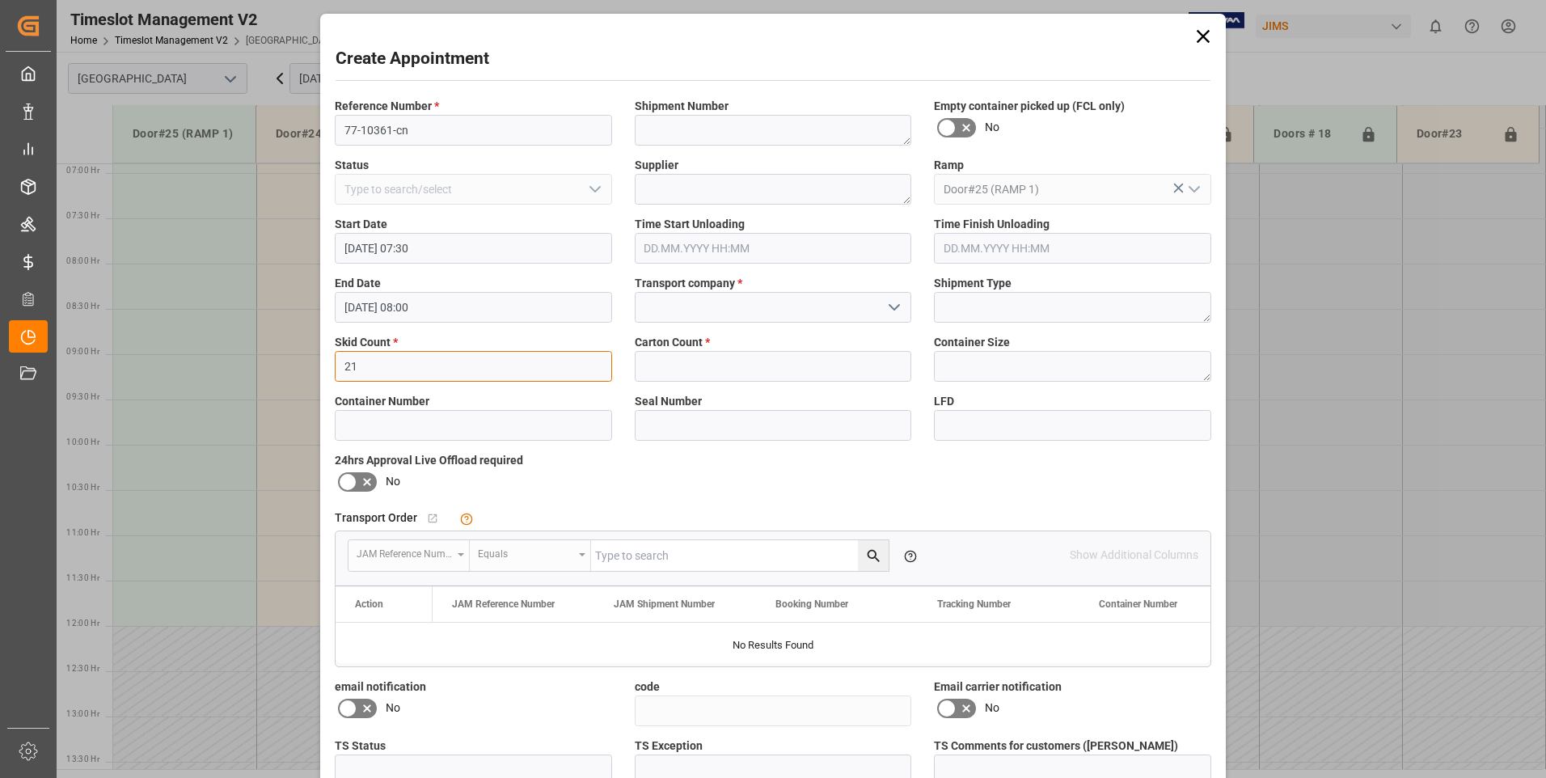
type input "21"
click at [700, 369] on input "text" at bounding box center [773, 366] width 277 height 31
type input "2600"
click at [717, 293] on input at bounding box center [773, 307] width 277 height 31
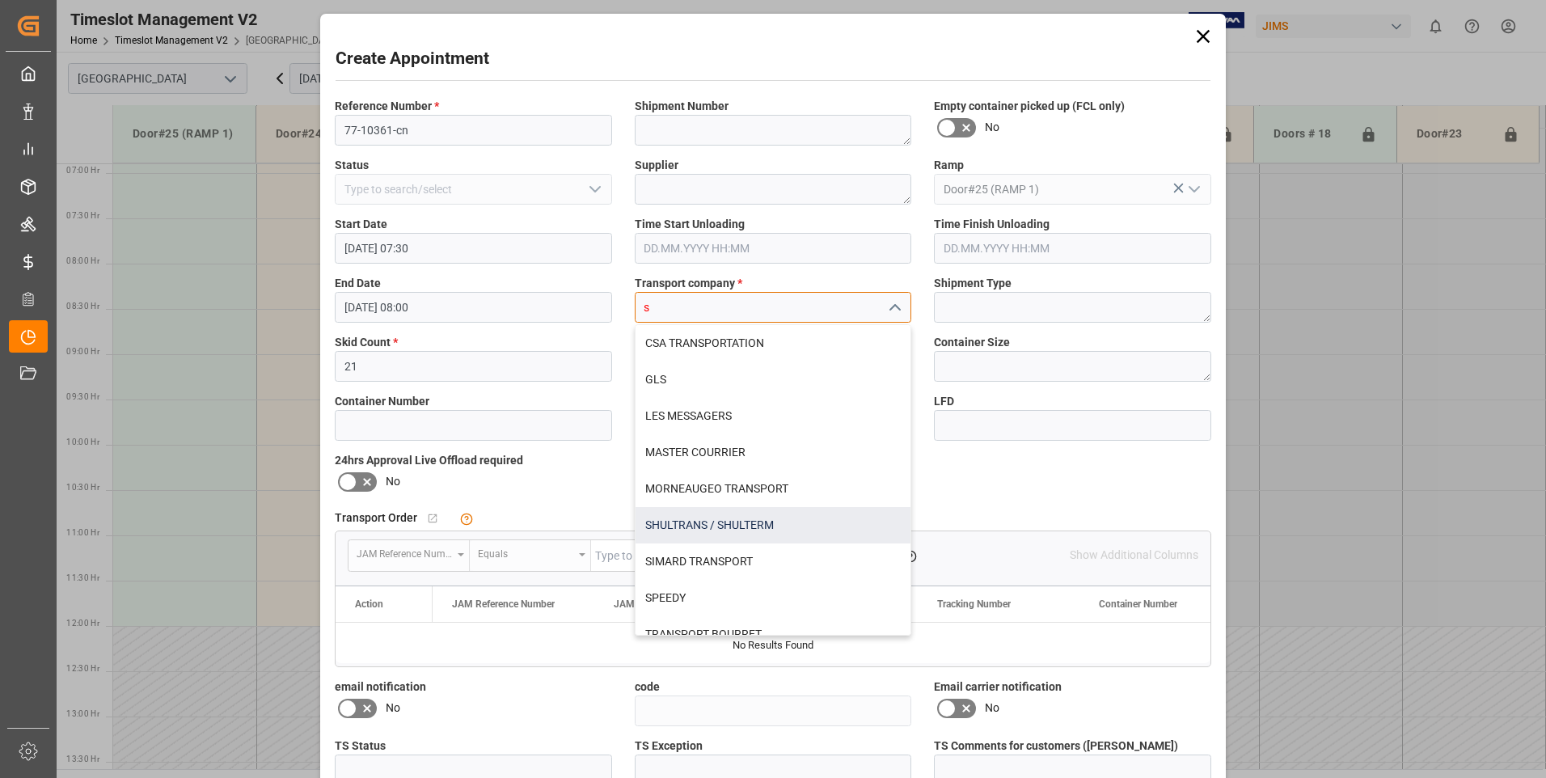
click at [692, 519] on div "SHULTRANS / SHULTERM" at bounding box center [773, 525] width 276 height 36
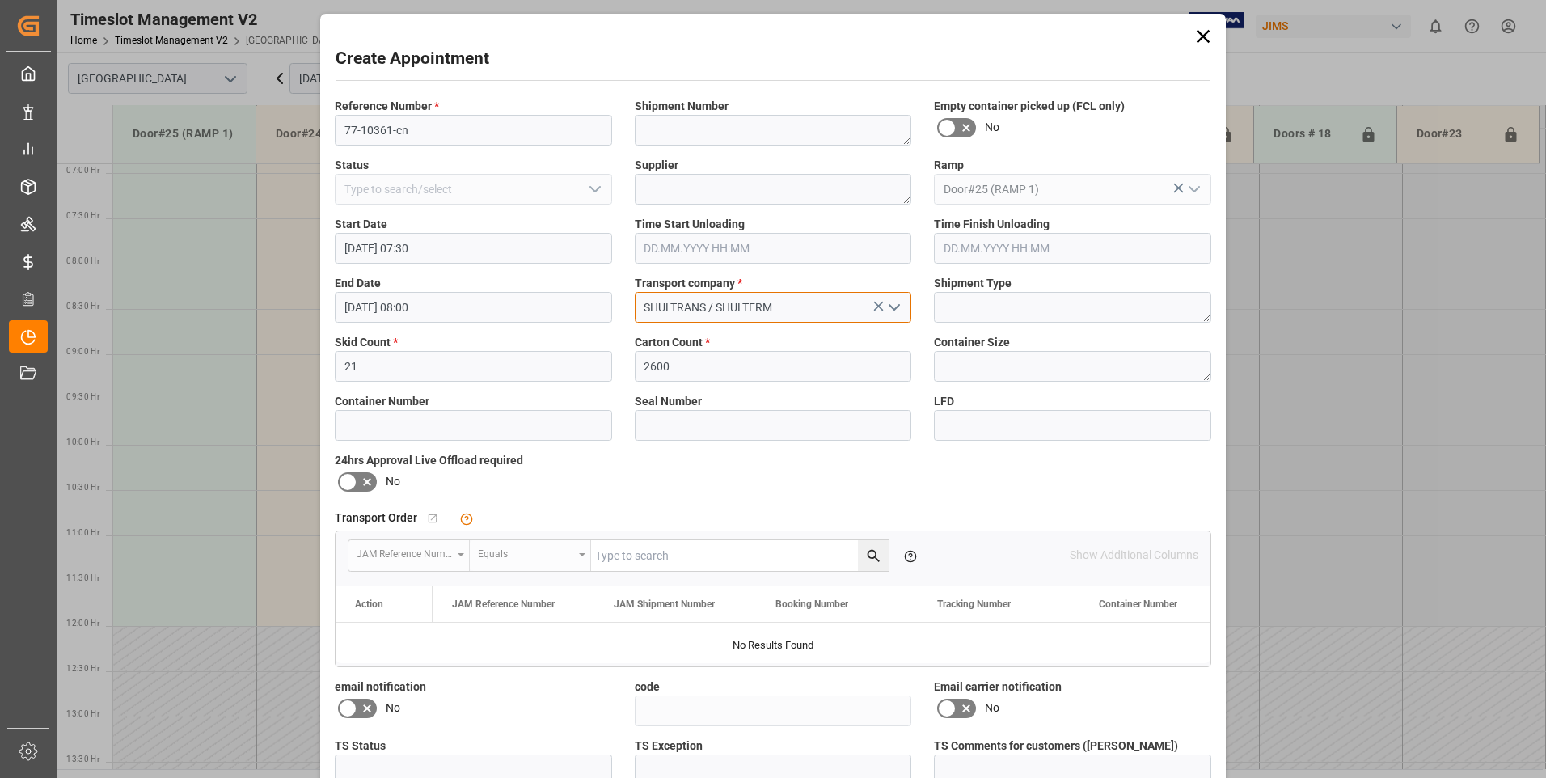
type input "SHULTRANS / SHULTERM"
click at [347, 484] on icon at bounding box center [347, 481] width 19 height 19
click at [0, 0] on input "checkbox" at bounding box center [0, 0] width 0 height 0
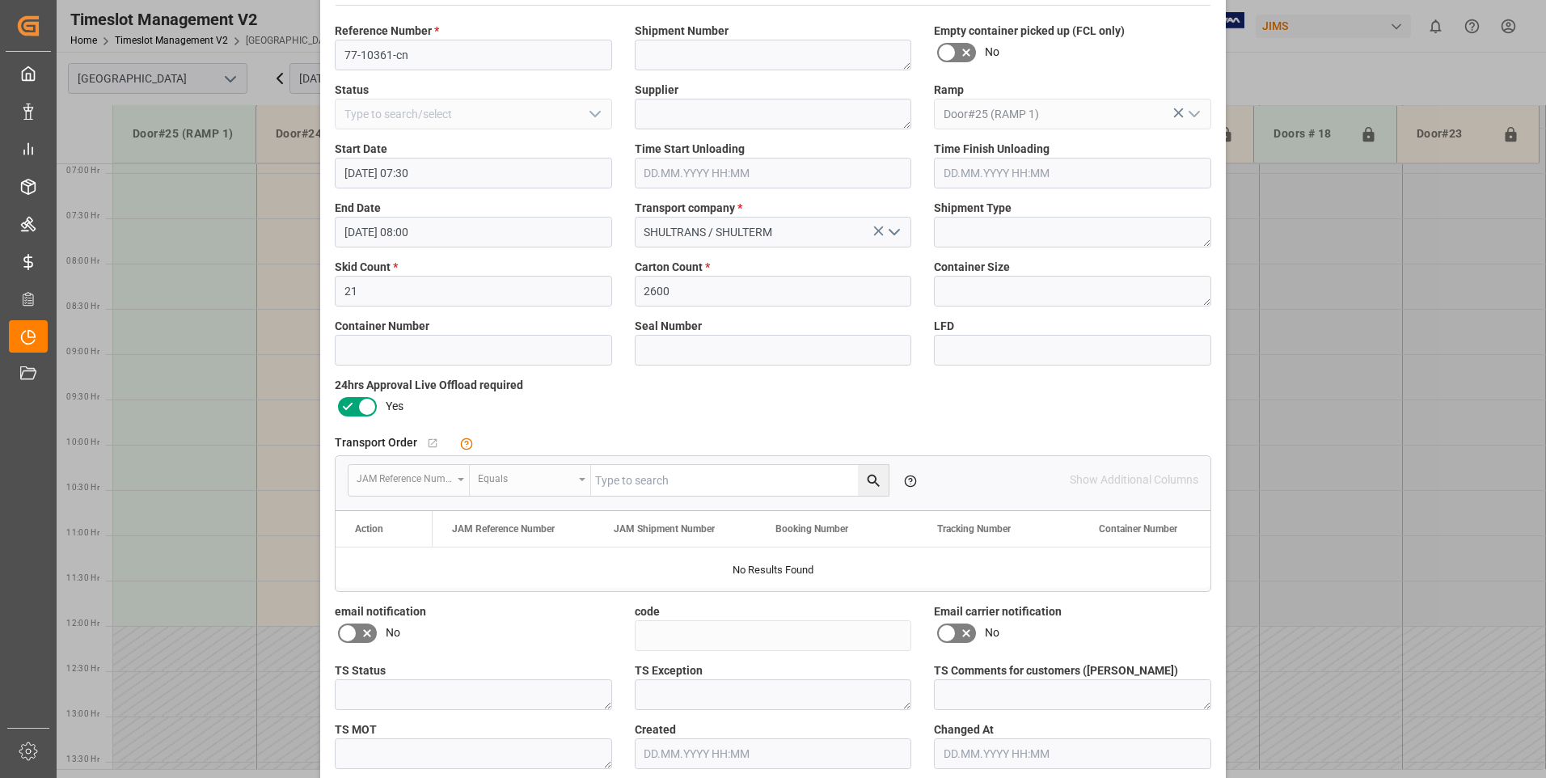
scroll to position [149, 0]
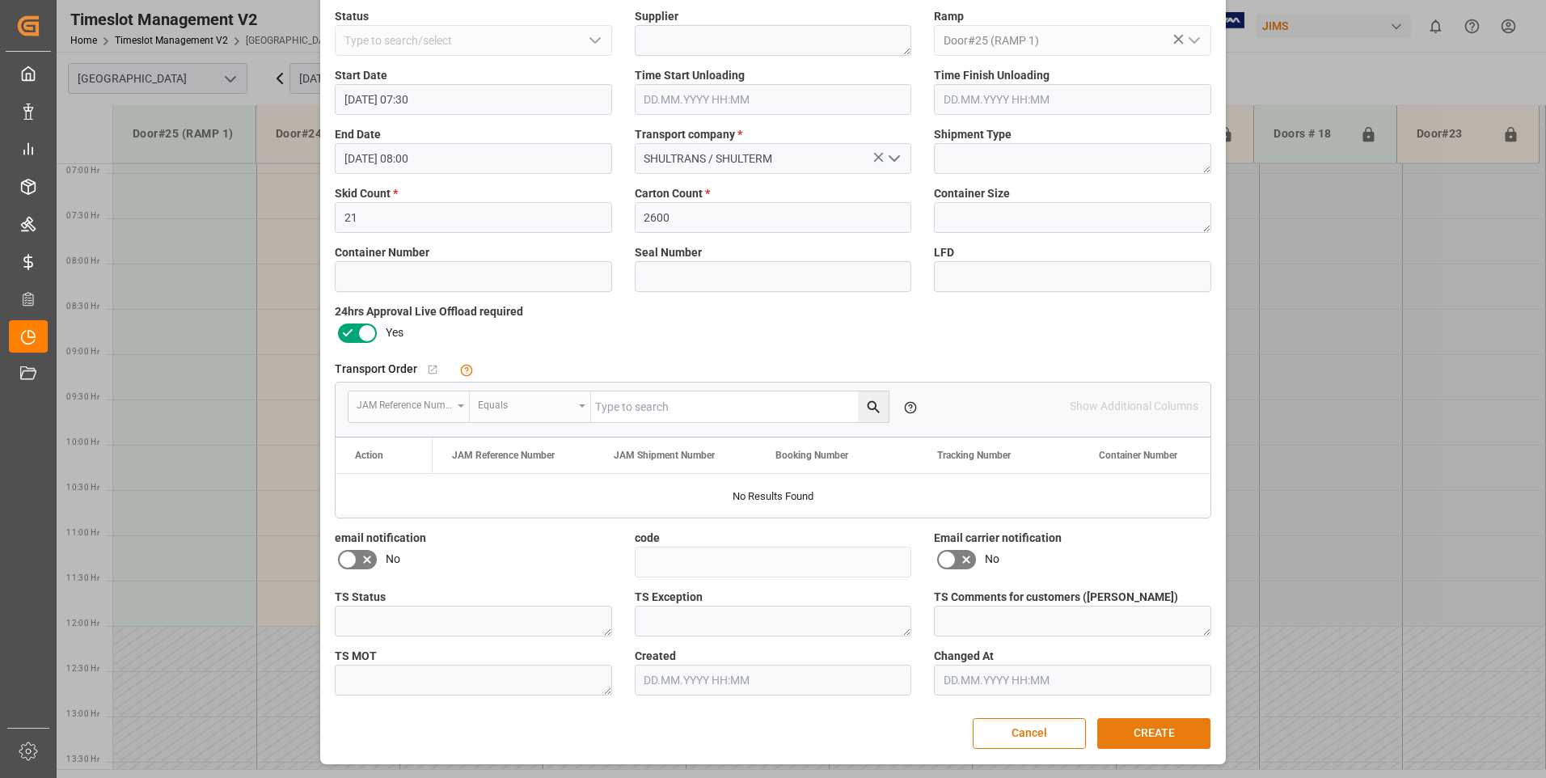
click at [1141, 729] on button "CREATE" at bounding box center [1153, 733] width 113 height 31
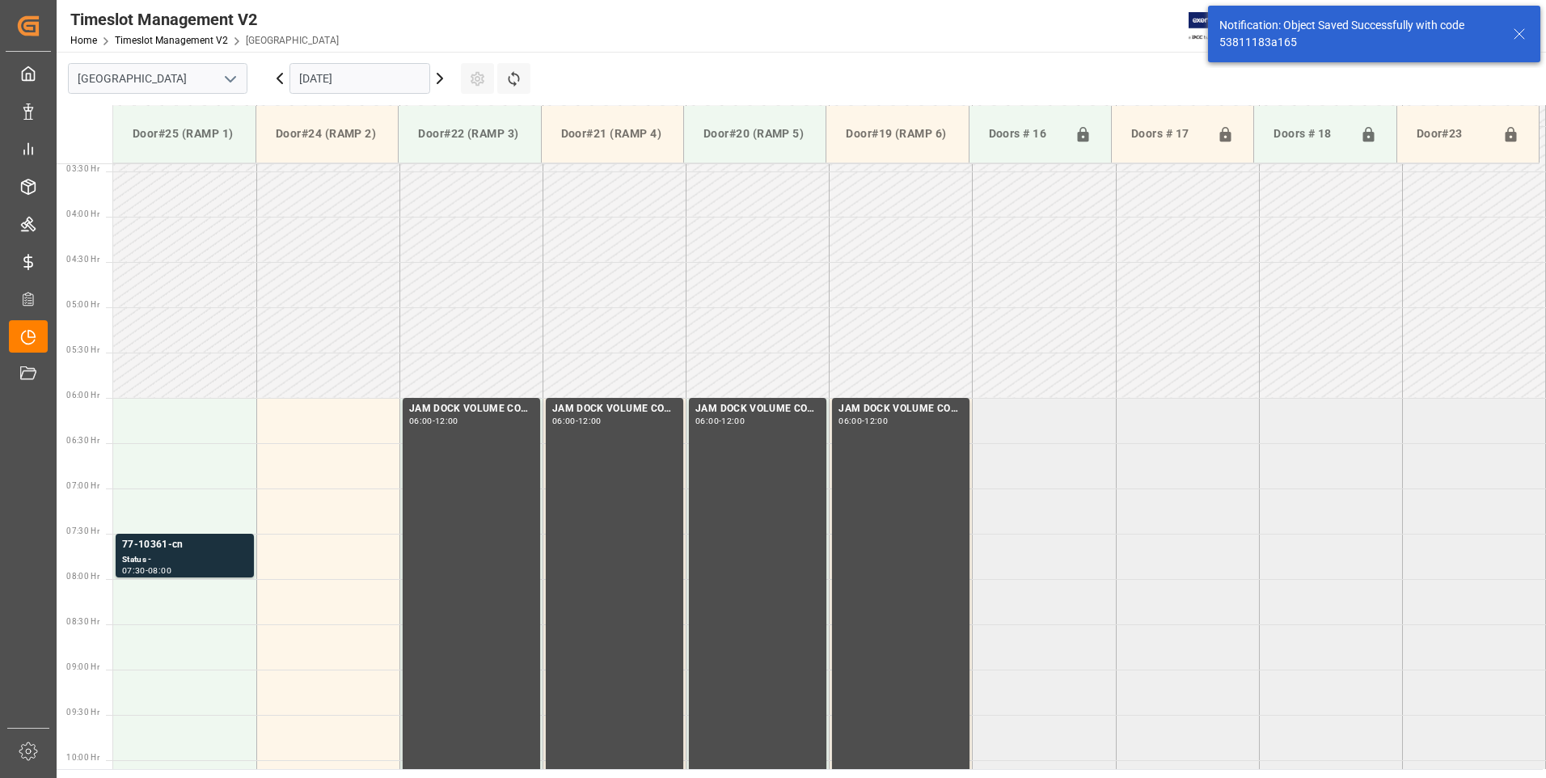
scroll to position [534, 0]
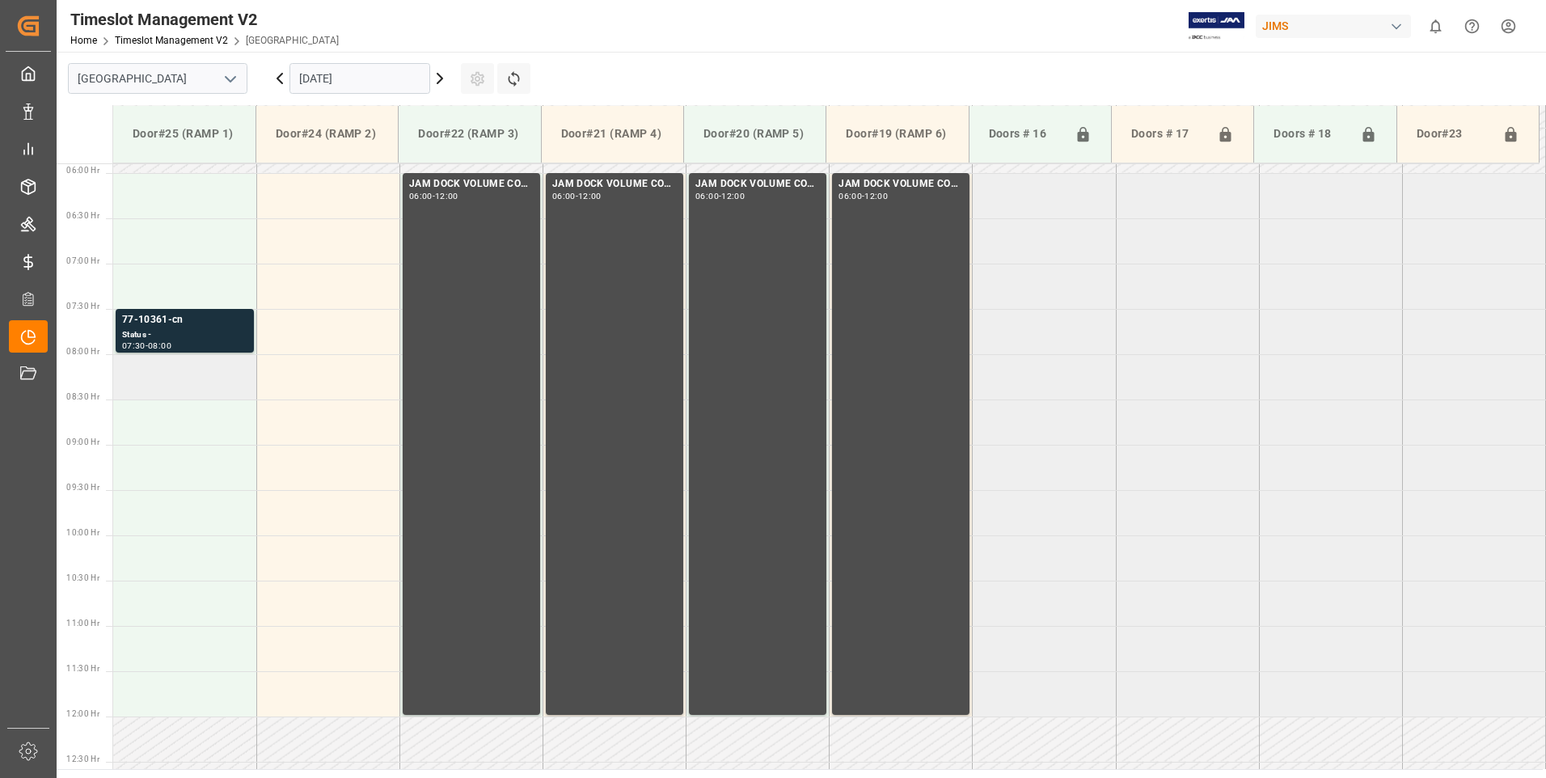
click at [209, 372] on td at bounding box center [184, 376] width 143 height 45
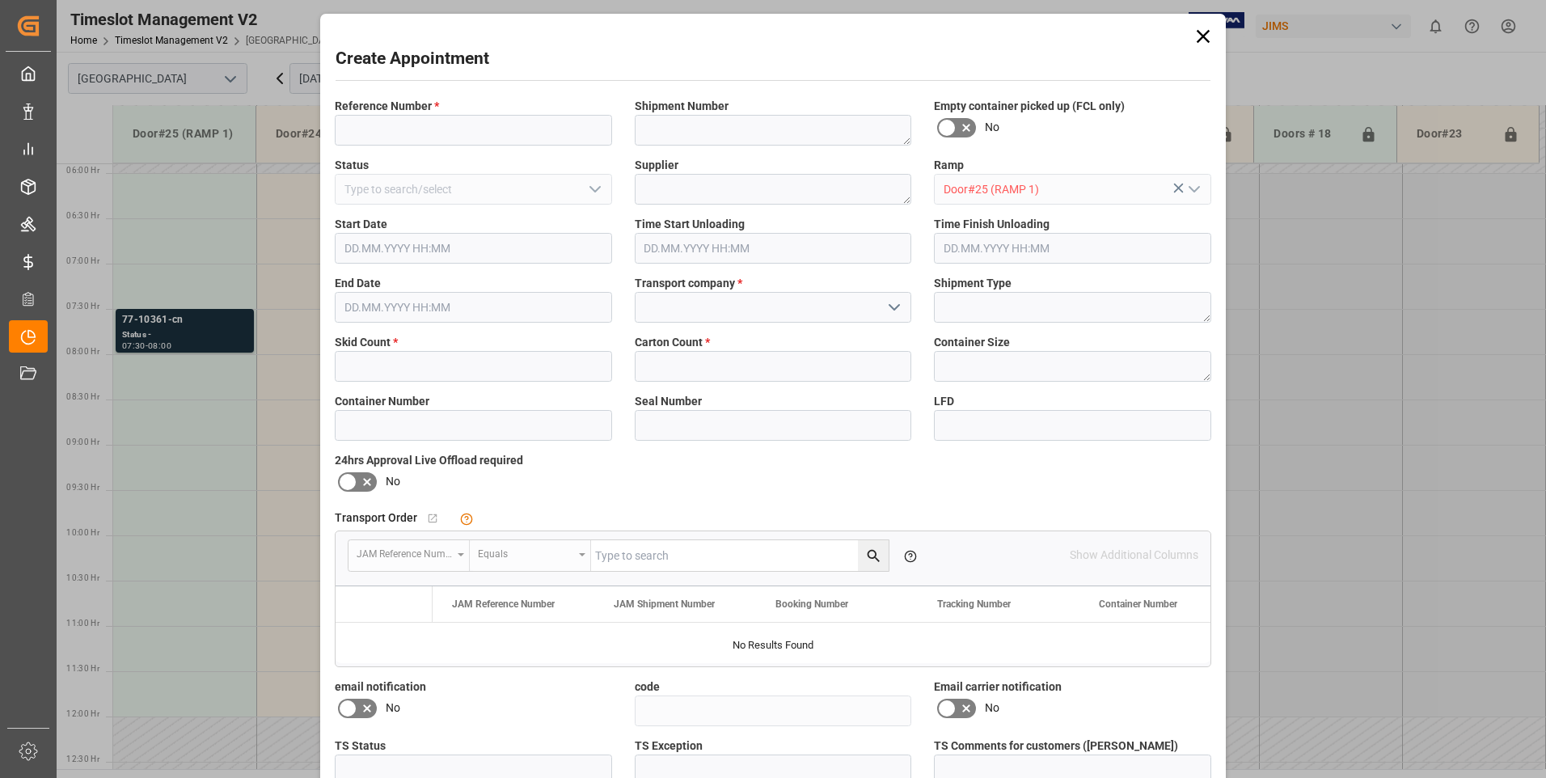
type input "[DATE] 08:00"
type input "[DATE] 08:30"
click at [411, 128] on input at bounding box center [473, 130] width 277 height 31
type input "77-10344-cn"
click at [410, 347] on label "Skid Count *" at bounding box center [473, 342] width 277 height 17
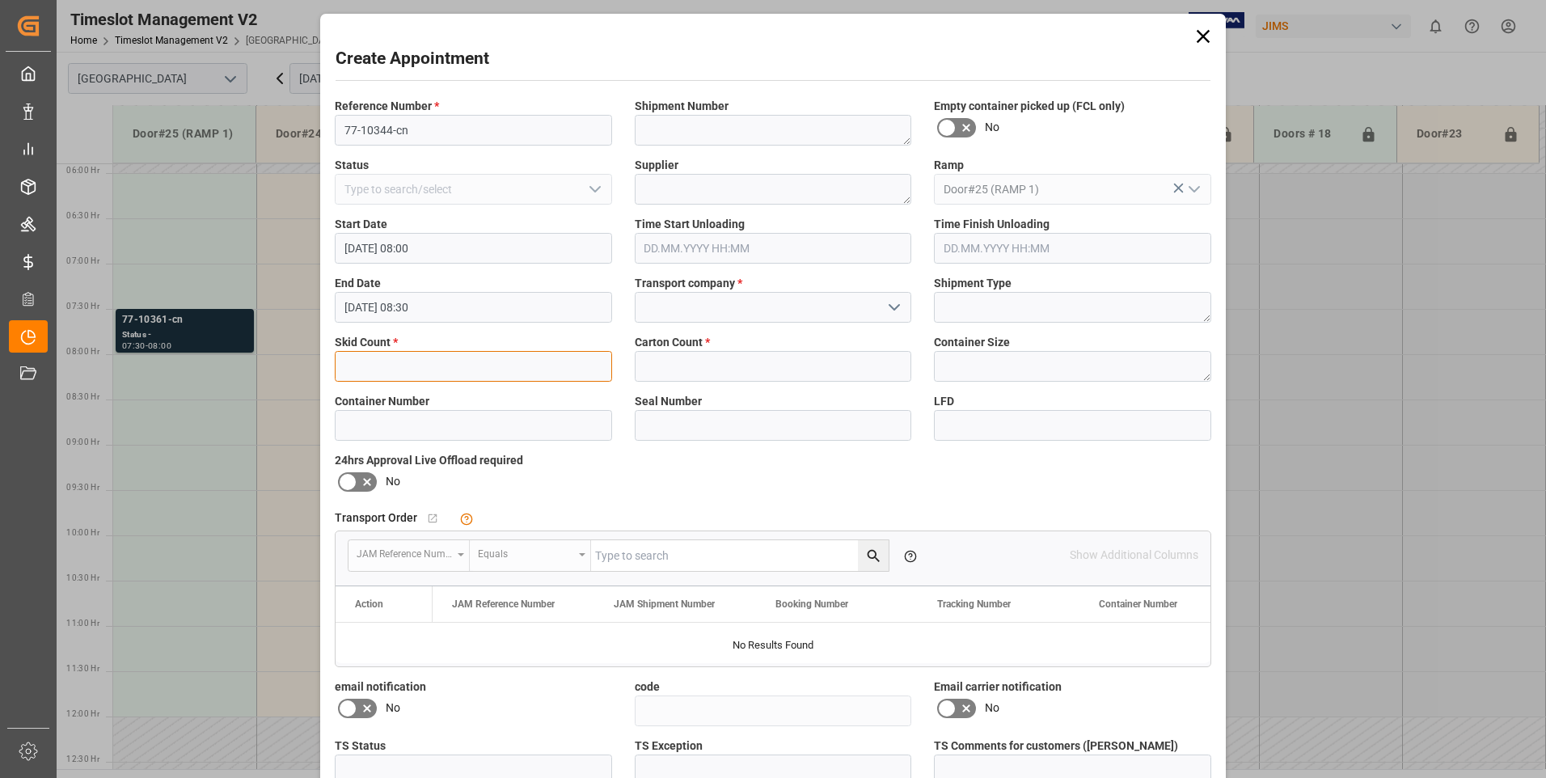
click at [406, 361] on input "text" at bounding box center [473, 366] width 277 height 31
type input "3"
click at [712, 361] on input "text" at bounding box center [773, 366] width 277 height 31
type input "134"
click at [804, 314] on input at bounding box center [773, 307] width 277 height 31
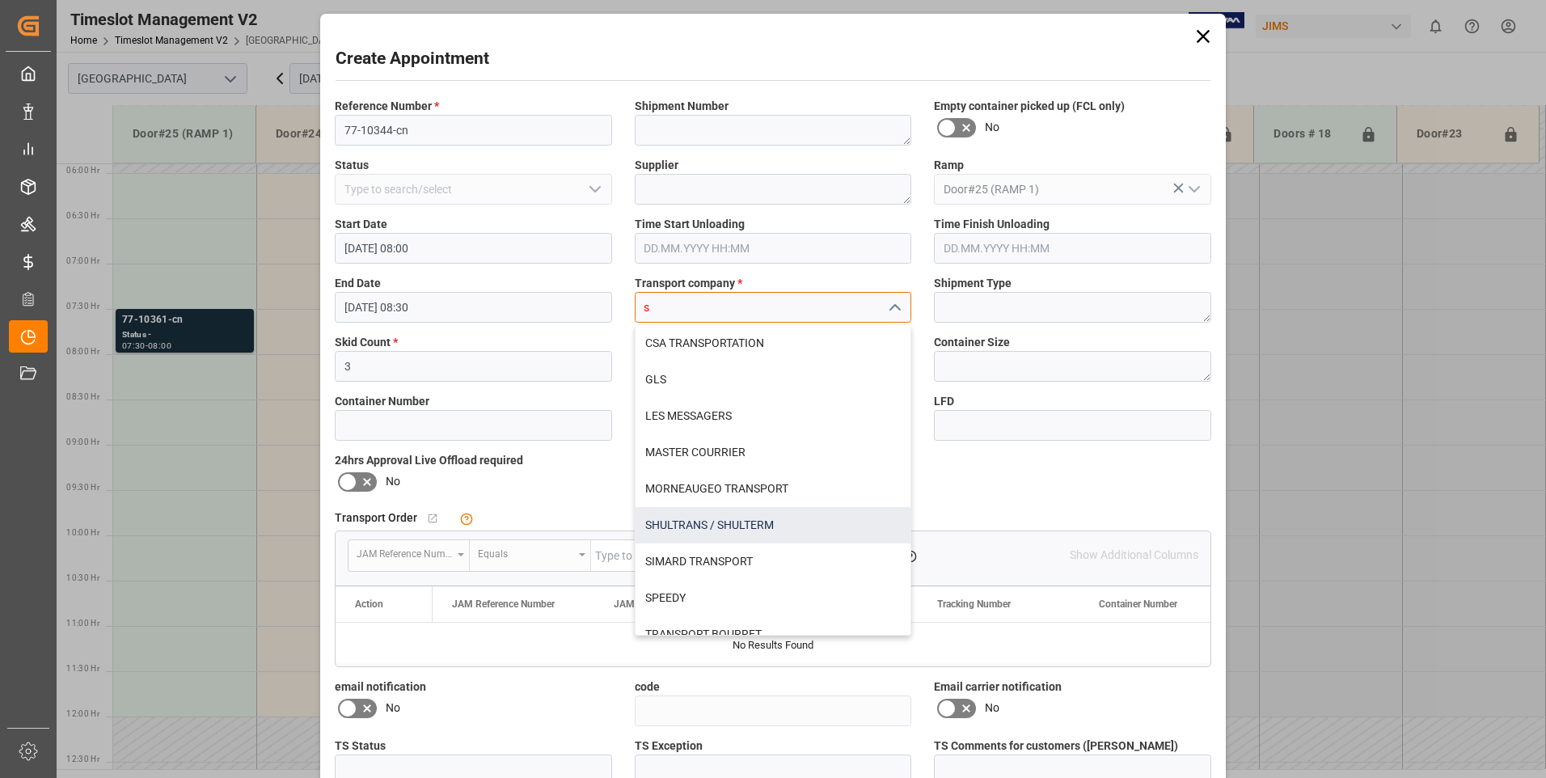
click at [719, 527] on div "SHULTRANS / SHULTERM" at bounding box center [773, 525] width 276 height 36
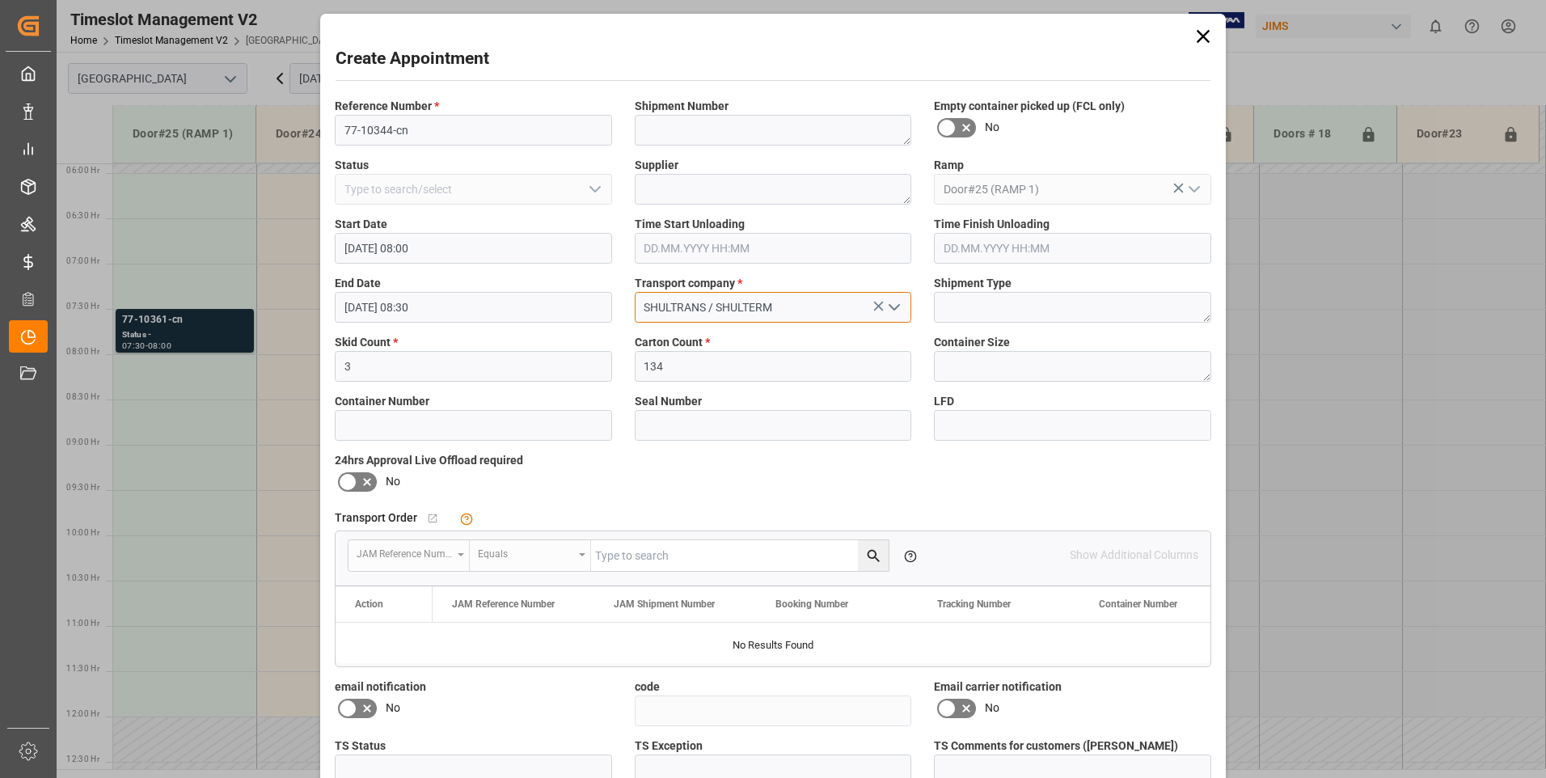
type input "SHULTRANS / SHULTERM"
click at [342, 477] on icon at bounding box center [347, 481] width 19 height 19
click at [0, 0] on input "checkbox" at bounding box center [0, 0] width 0 height 0
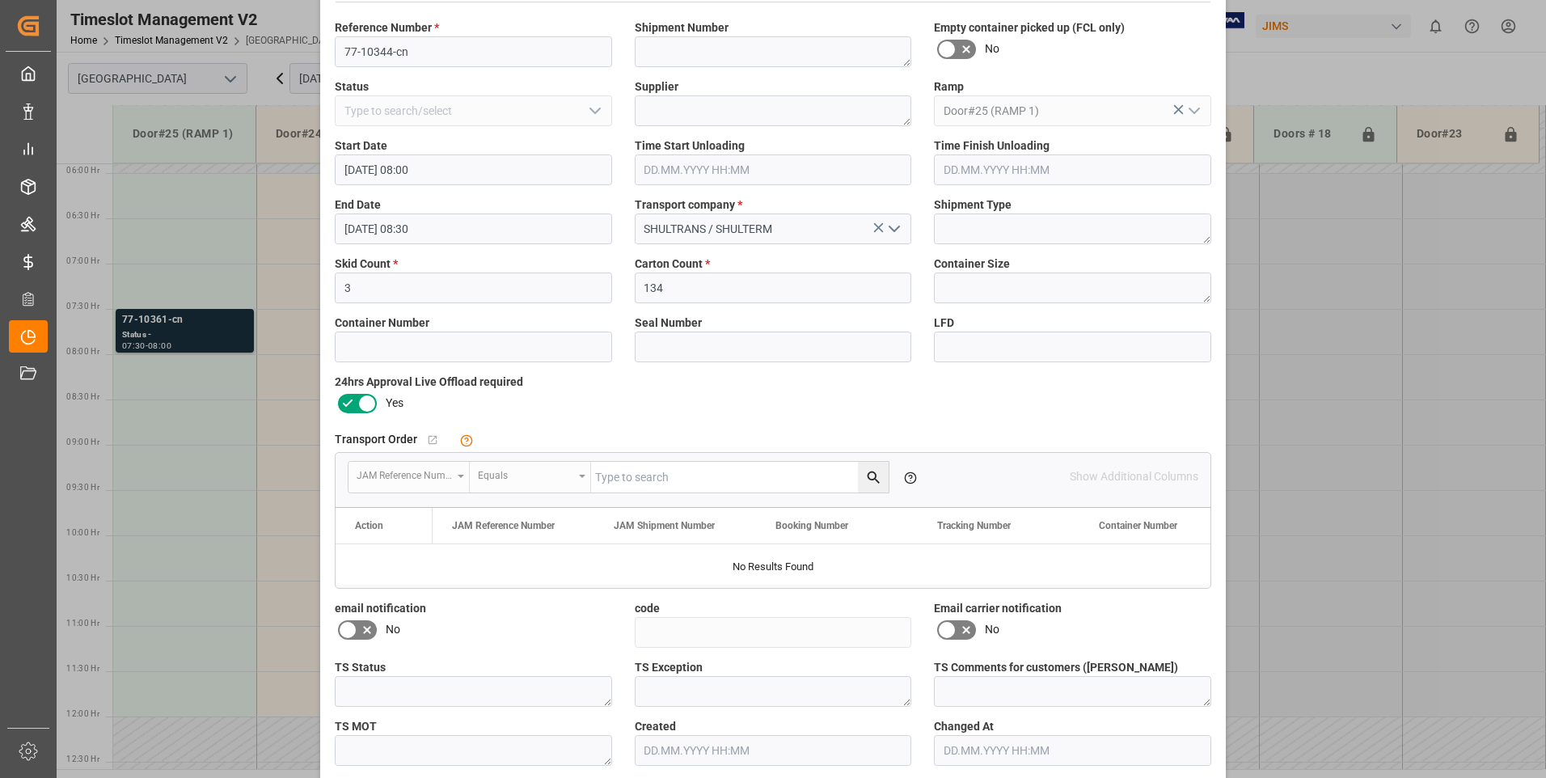
scroll to position [149, 0]
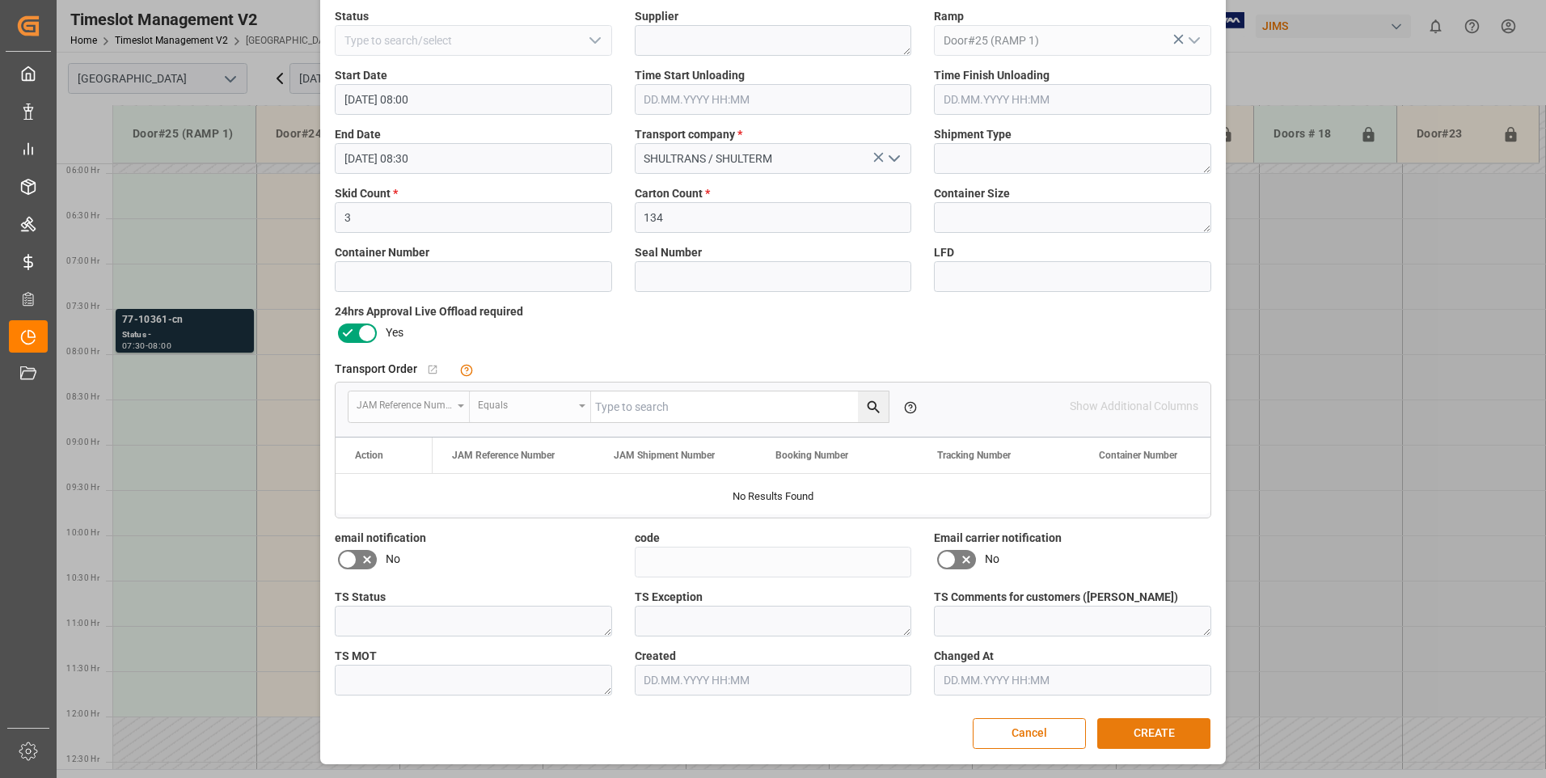
click at [1152, 735] on button "CREATE" at bounding box center [1153, 733] width 113 height 31
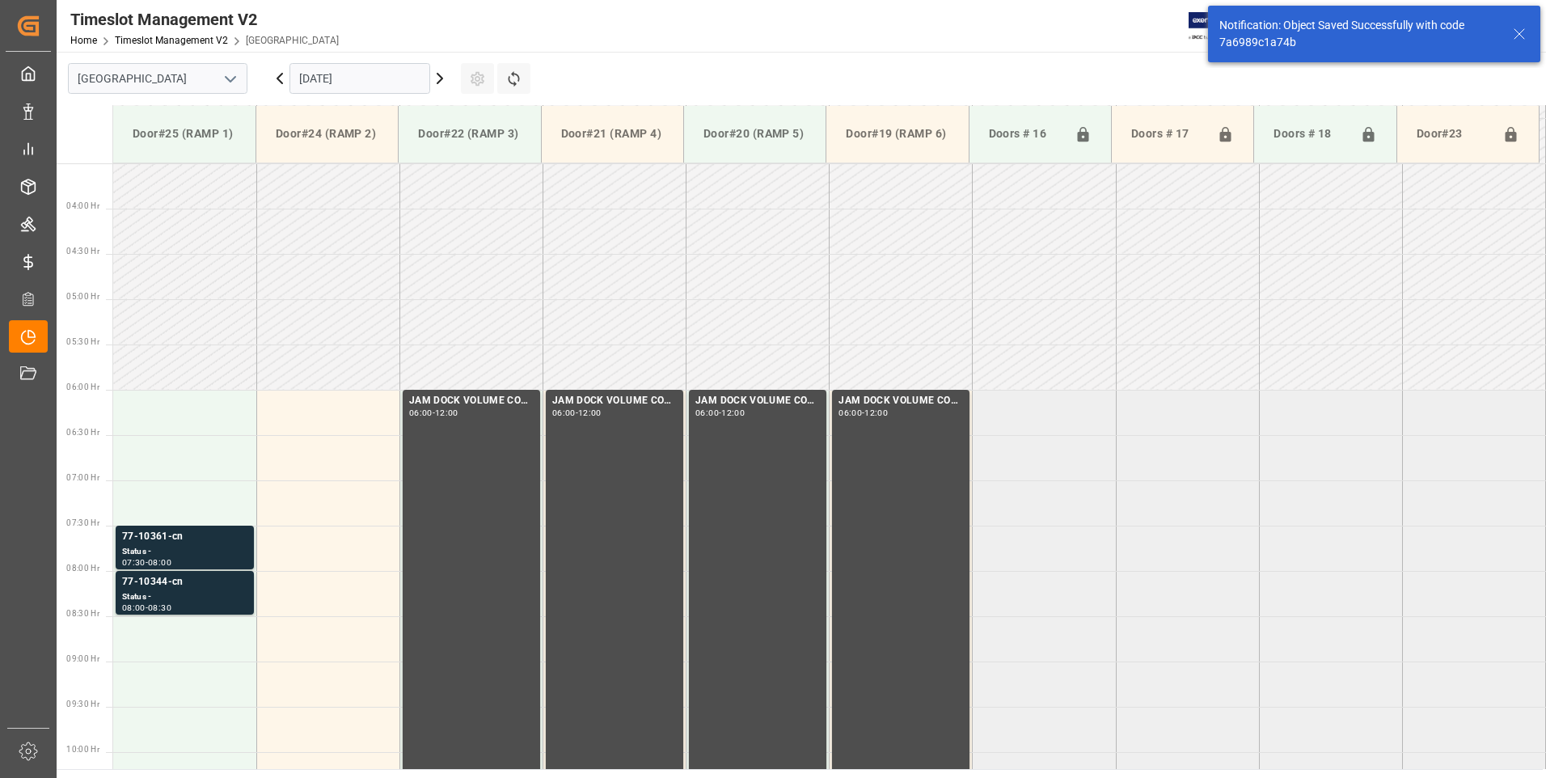
scroll to position [624, 0]
